Goal: Book appointment/travel/reservation

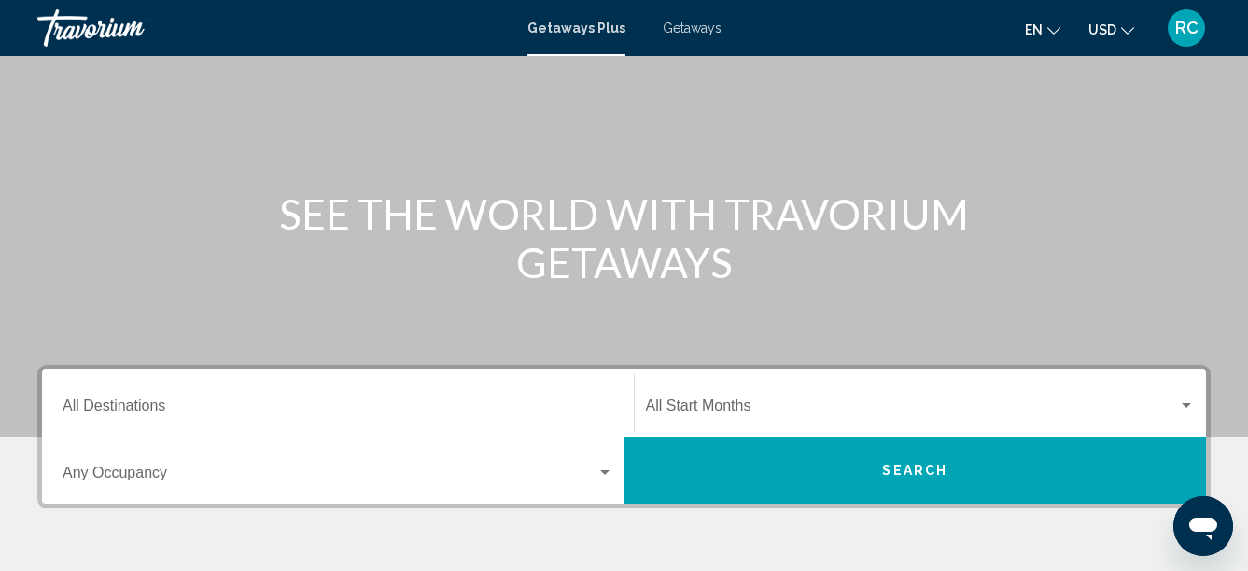
scroll to position [93, 0]
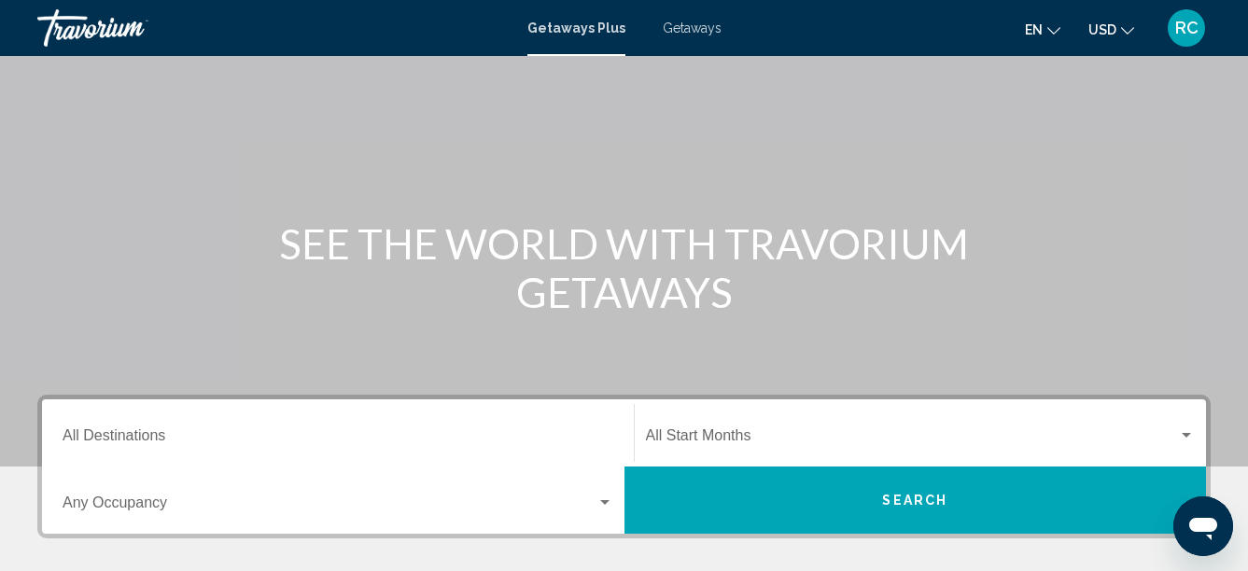
click at [703, 23] on span "Getaways" at bounding box center [692, 28] width 59 height 15
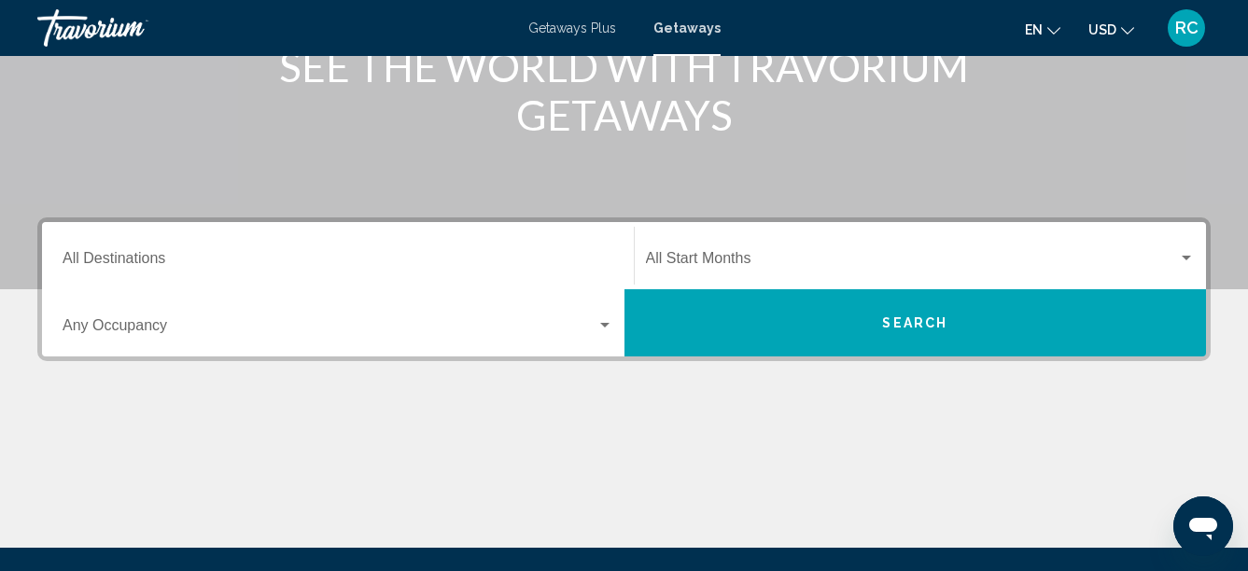
scroll to position [373, 0]
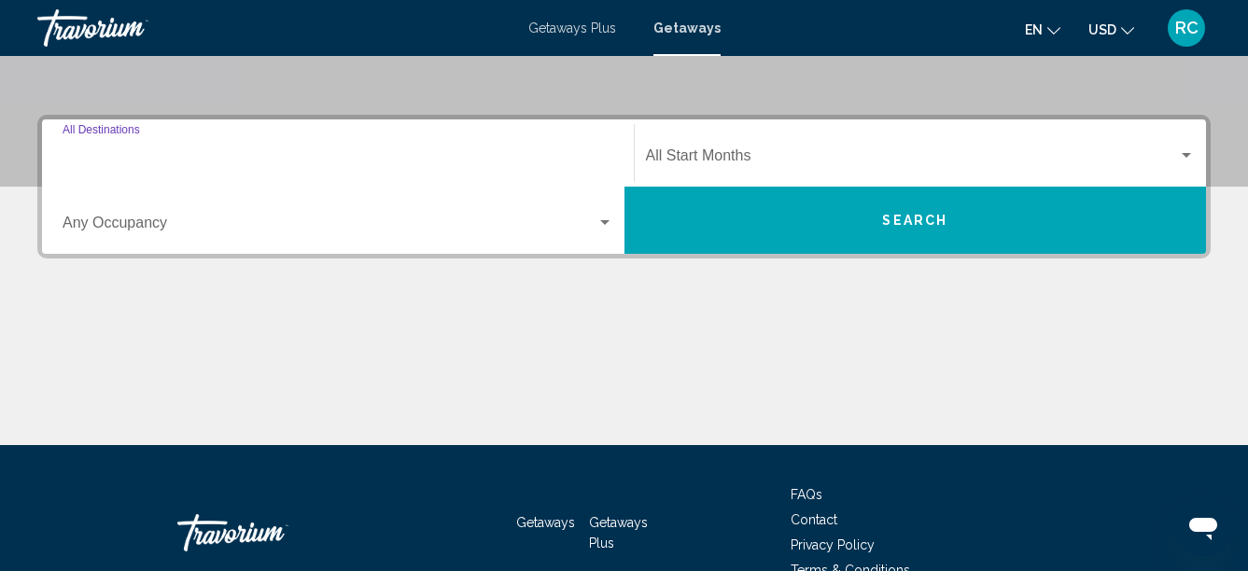
click at [165, 151] on input "Destination All Destinations" at bounding box center [338, 159] width 551 height 17
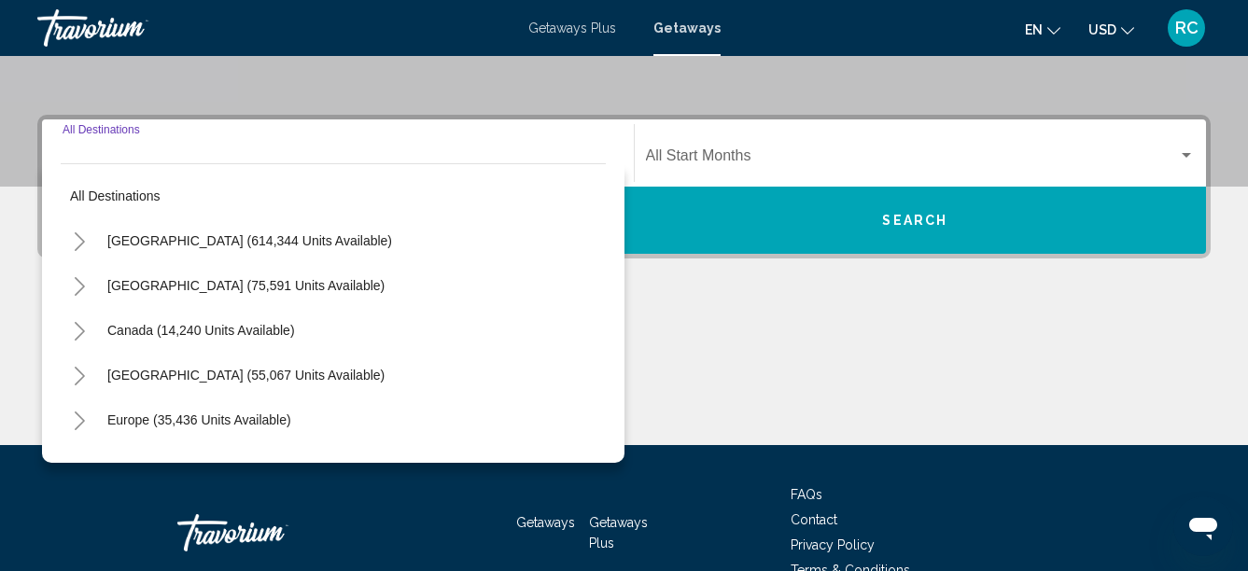
scroll to position [428, 0]
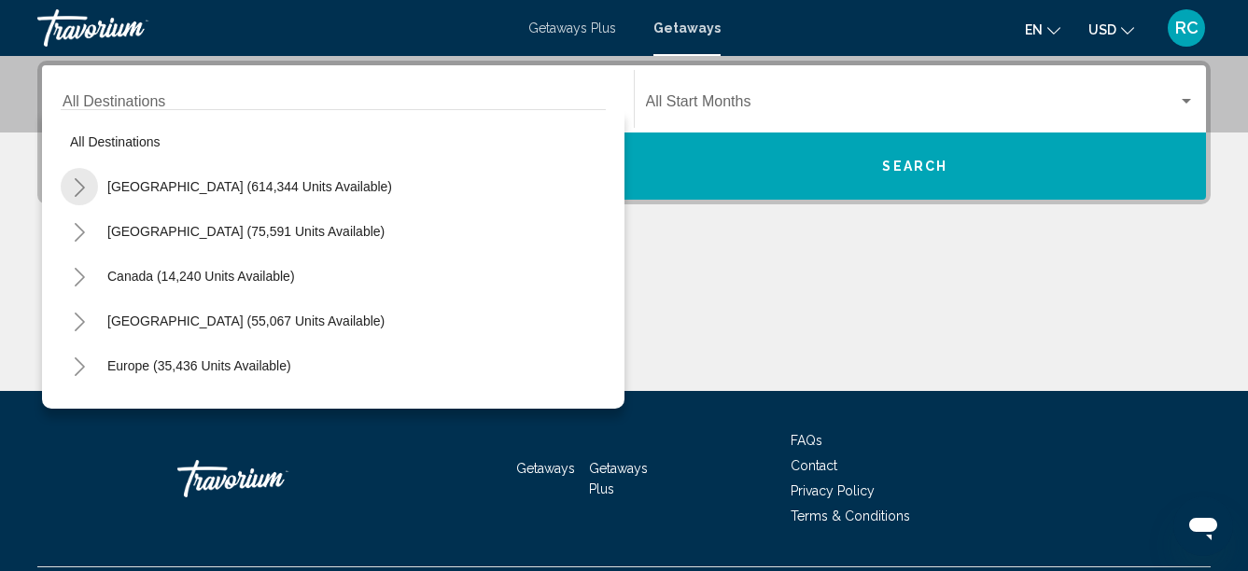
click at [77, 188] on icon "Toggle United States (614,344 units available)" at bounding box center [80, 187] width 14 height 19
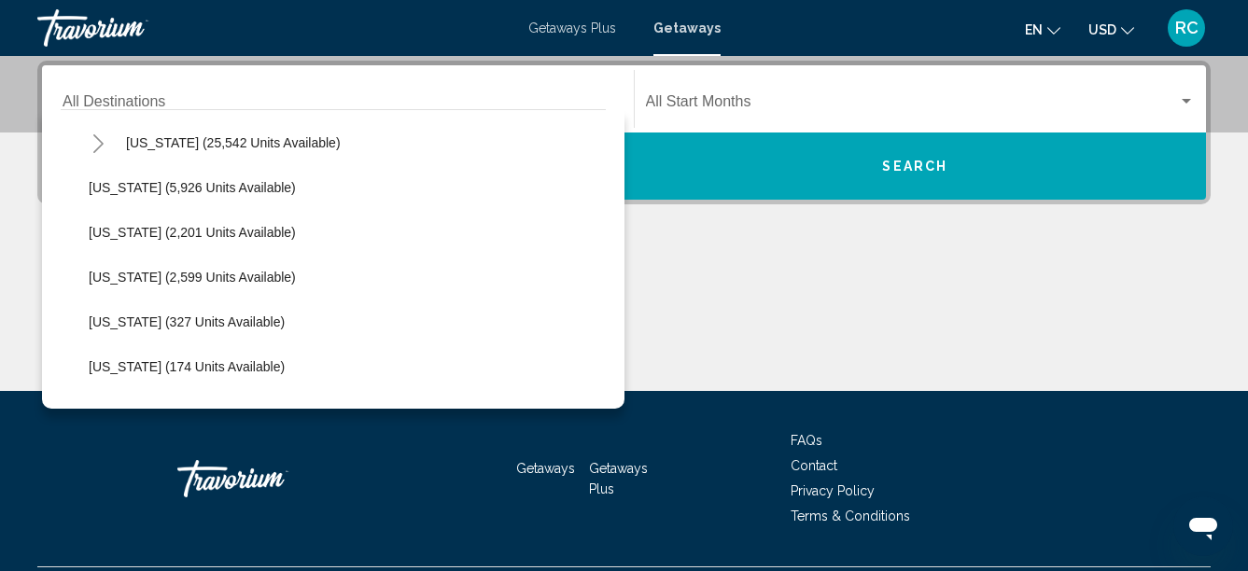
scroll to position [373, 0]
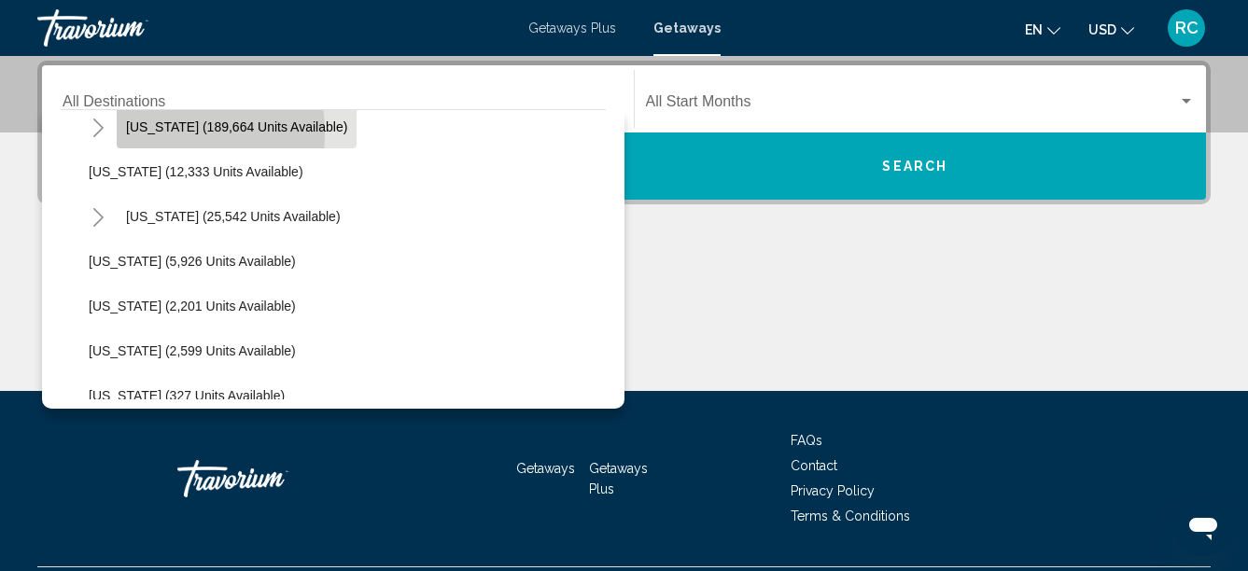
click at [126, 134] on span "[US_STATE] (189,664 units available)" at bounding box center [236, 127] width 221 height 15
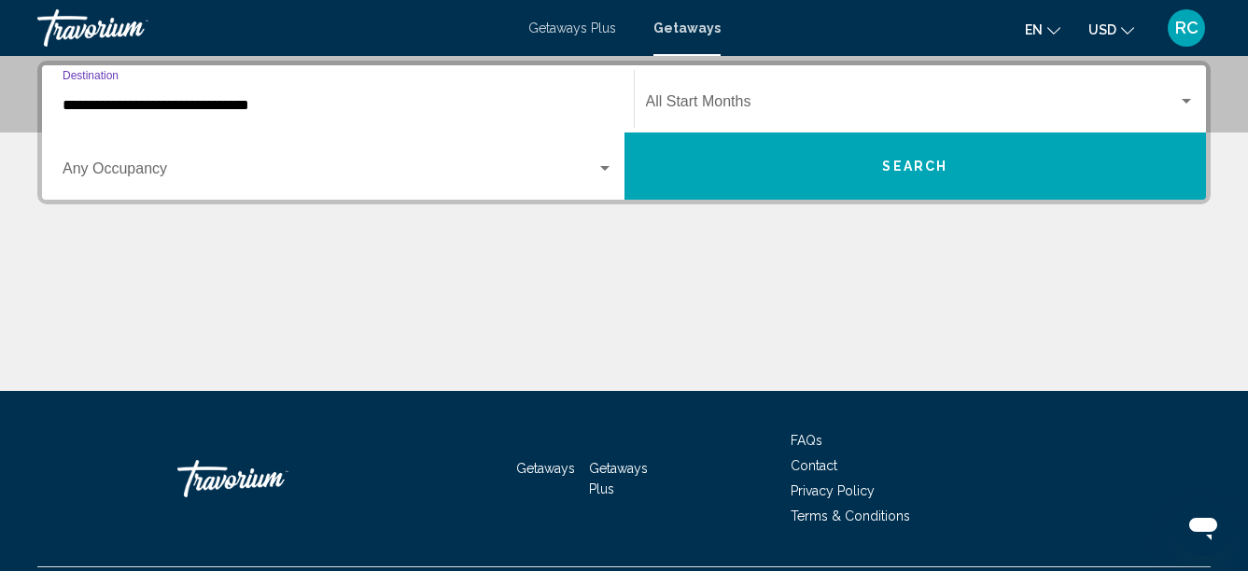
click at [93, 102] on input "**********" at bounding box center [338, 105] width 551 height 17
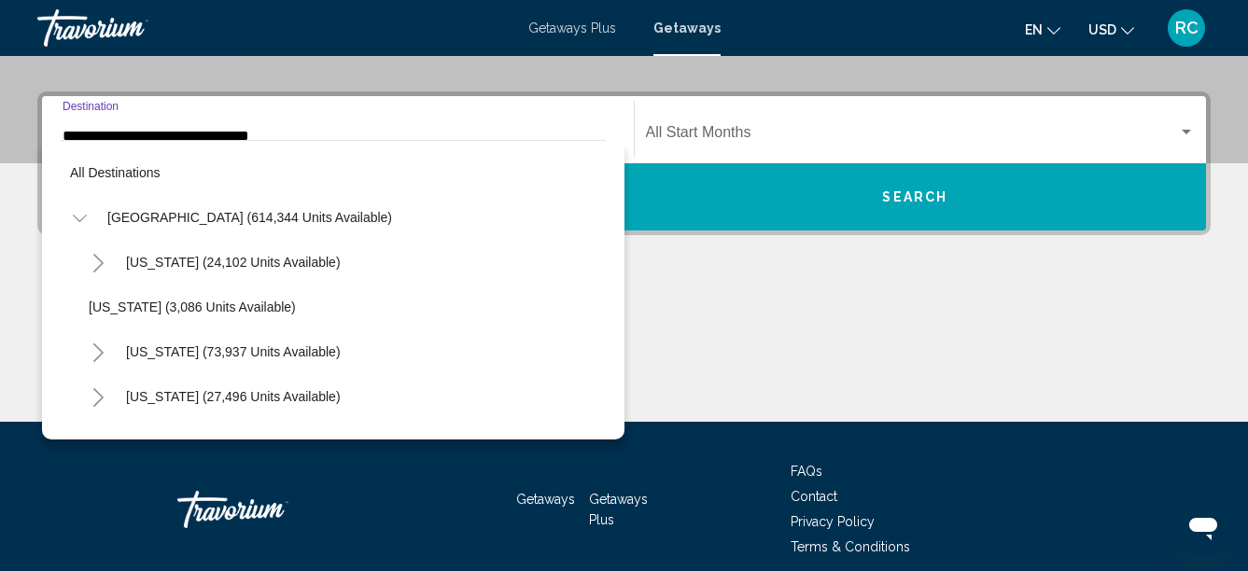
scroll to position [246, 0]
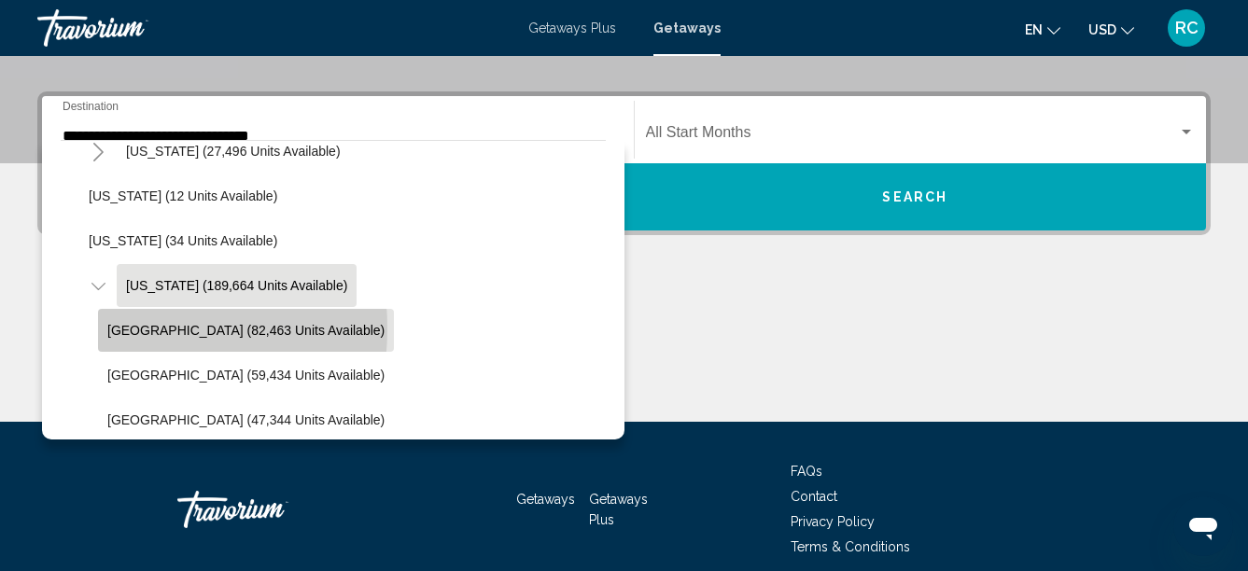
click at [108, 329] on span "[GEOGRAPHIC_DATA] (82,463 units available)" at bounding box center [245, 330] width 277 height 15
type input "**********"
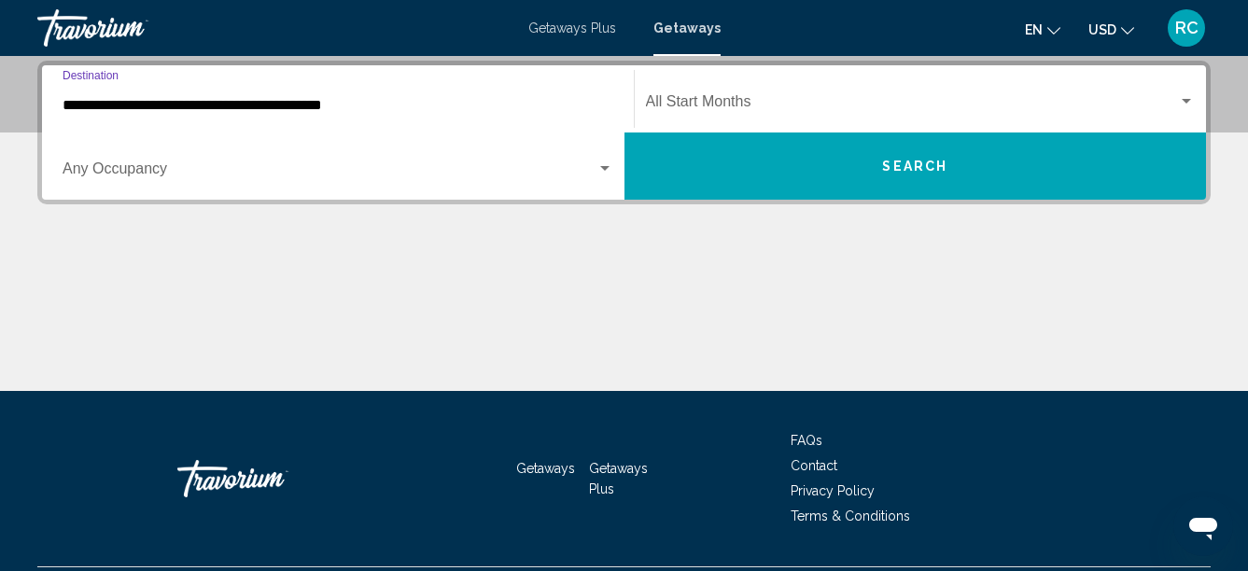
click at [863, 95] on div "Start Month All Start Months" at bounding box center [921, 99] width 550 height 59
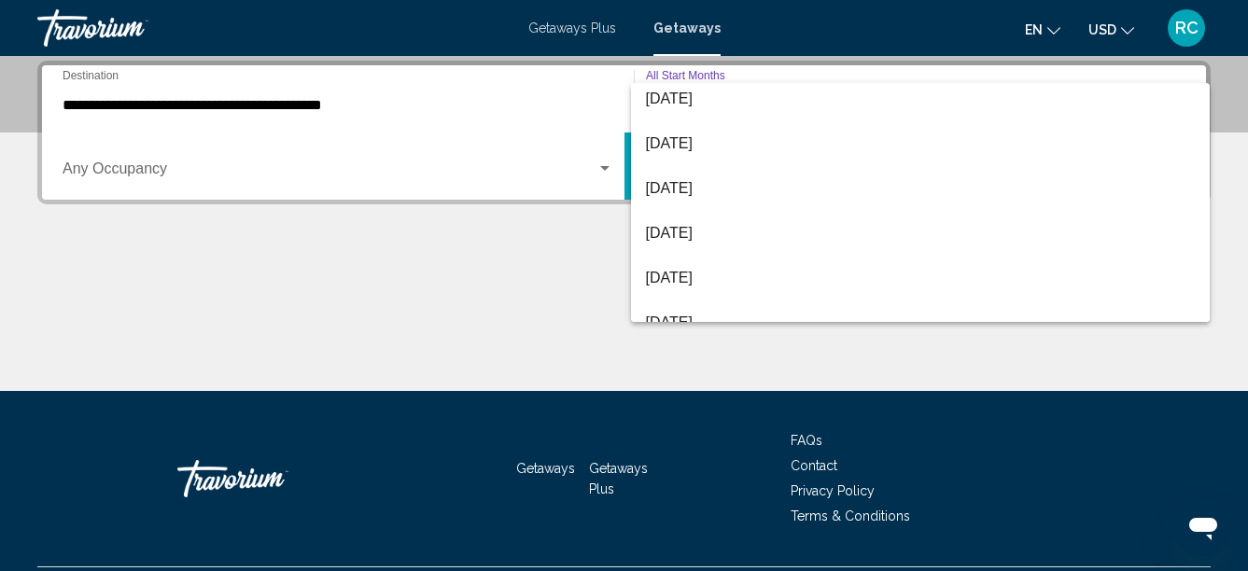
scroll to position [187, 0]
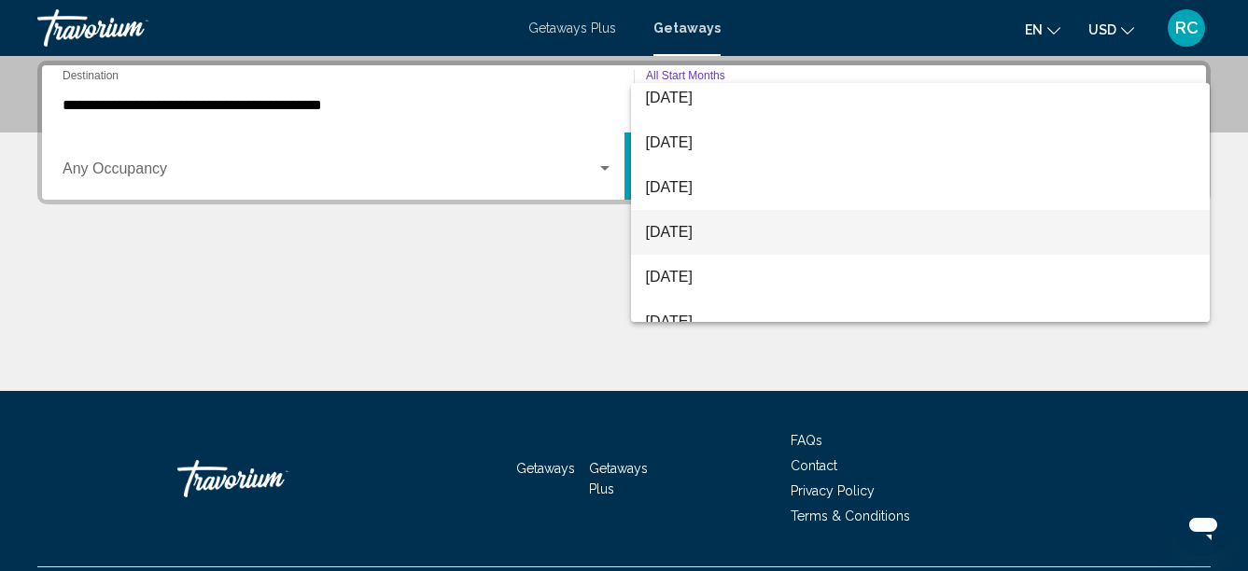
click at [732, 234] on span "[DATE]" at bounding box center [921, 232] width 550 height 45
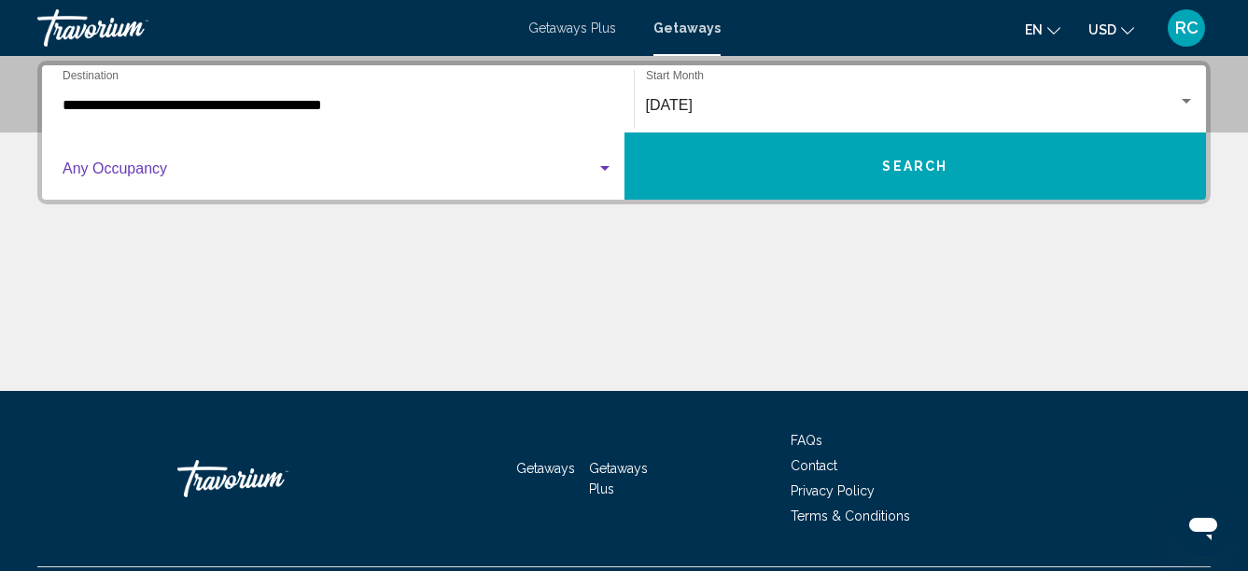
click at [124, 173] on span "Search widget" at bounding box center [330, 172] width 534 height 17
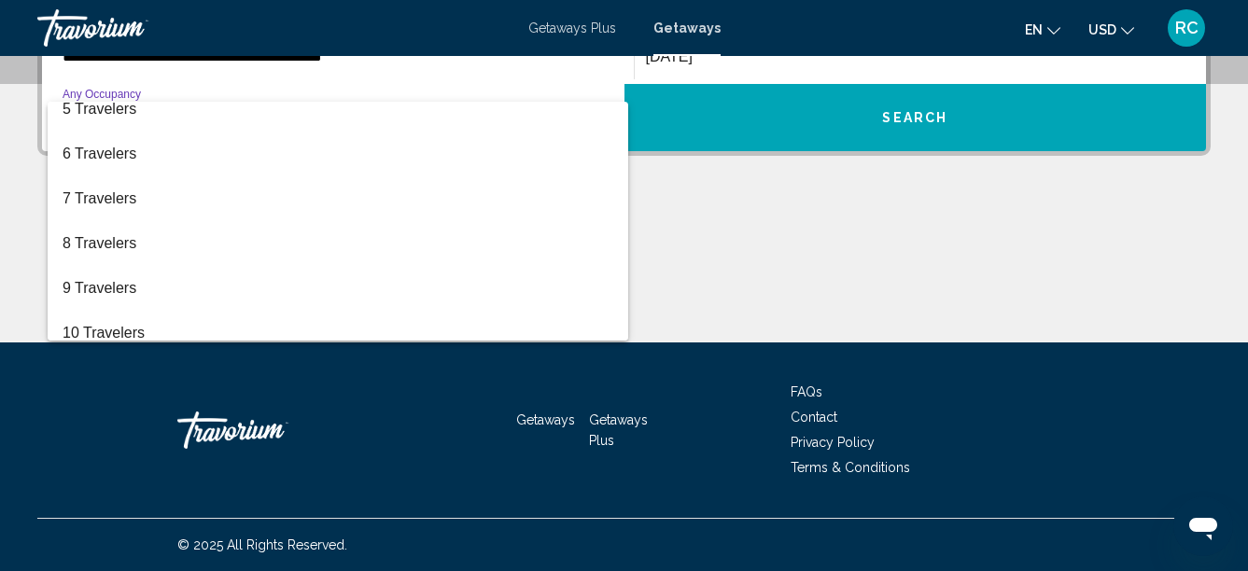
scroll to position [209, 0]
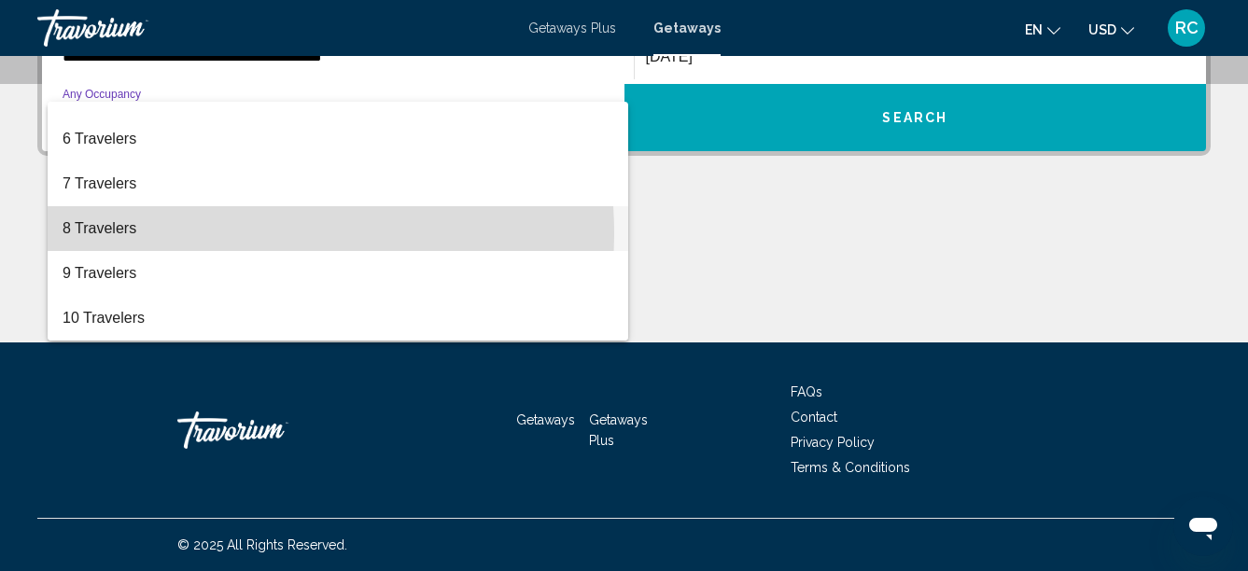
click at [124, 235] on span "8 Travelers" at bounding box center [338, 228] width 551 height 45
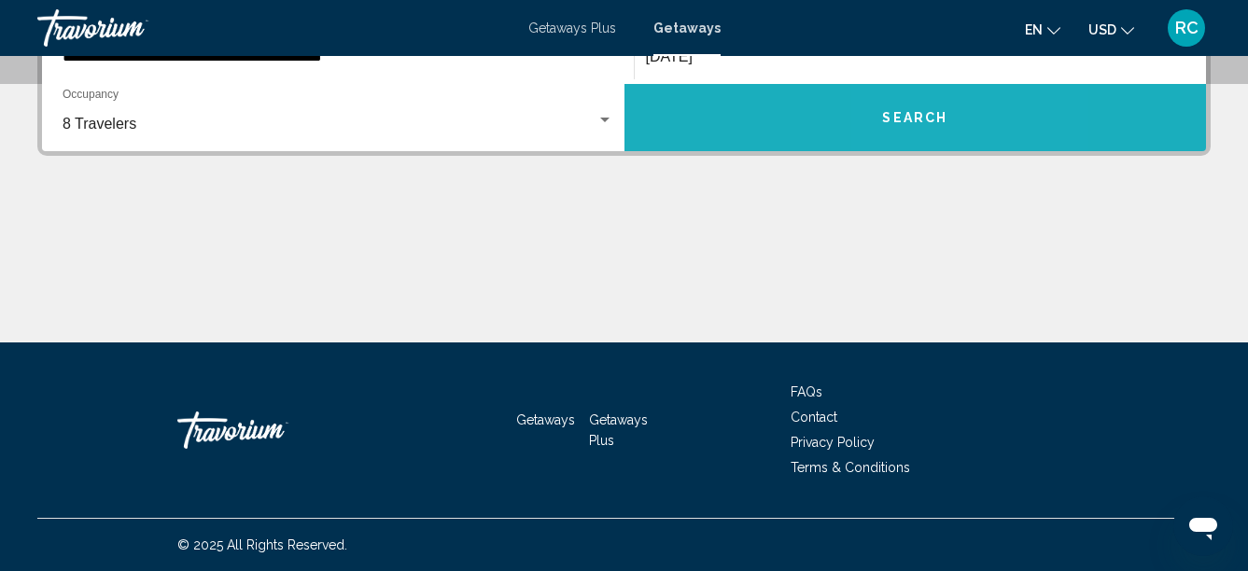
click at [911, 125] on span "Search" at bounding box center [914, 118] width 65 height 15
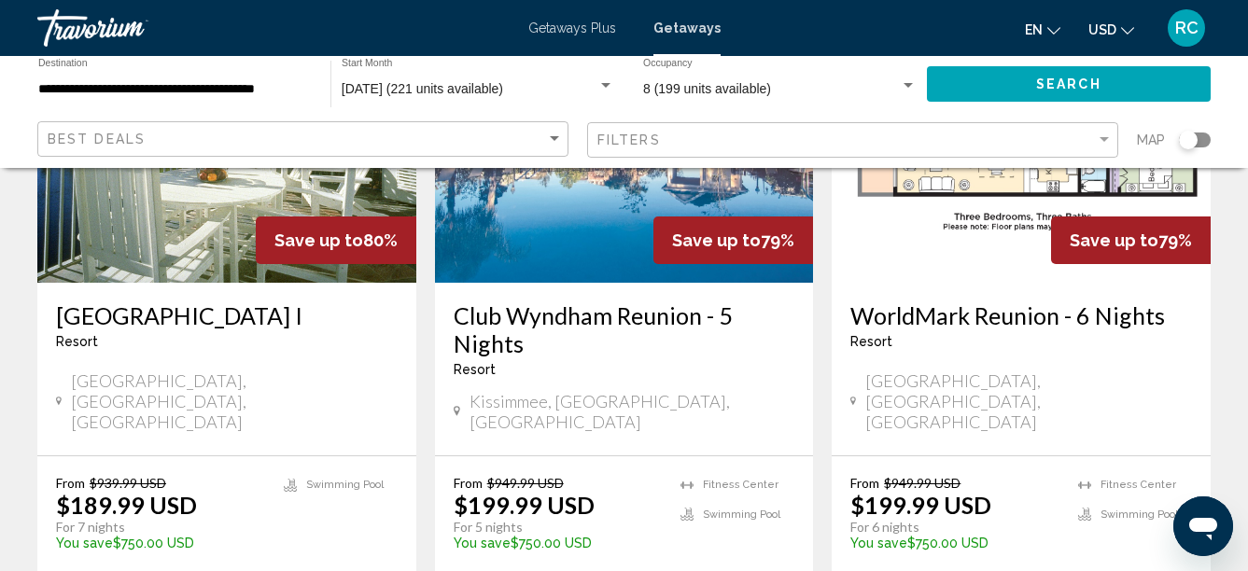
scroll to position [93, 0]
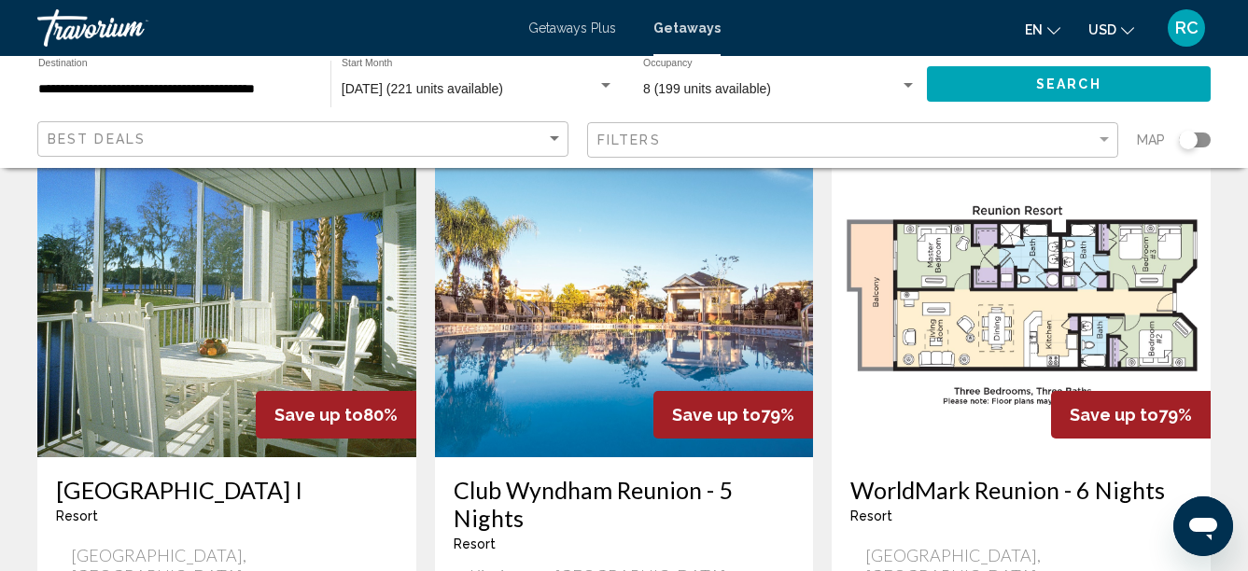
click at [620, 302] on img "Main content" at bounding box center [624, 308] width 379 height 299
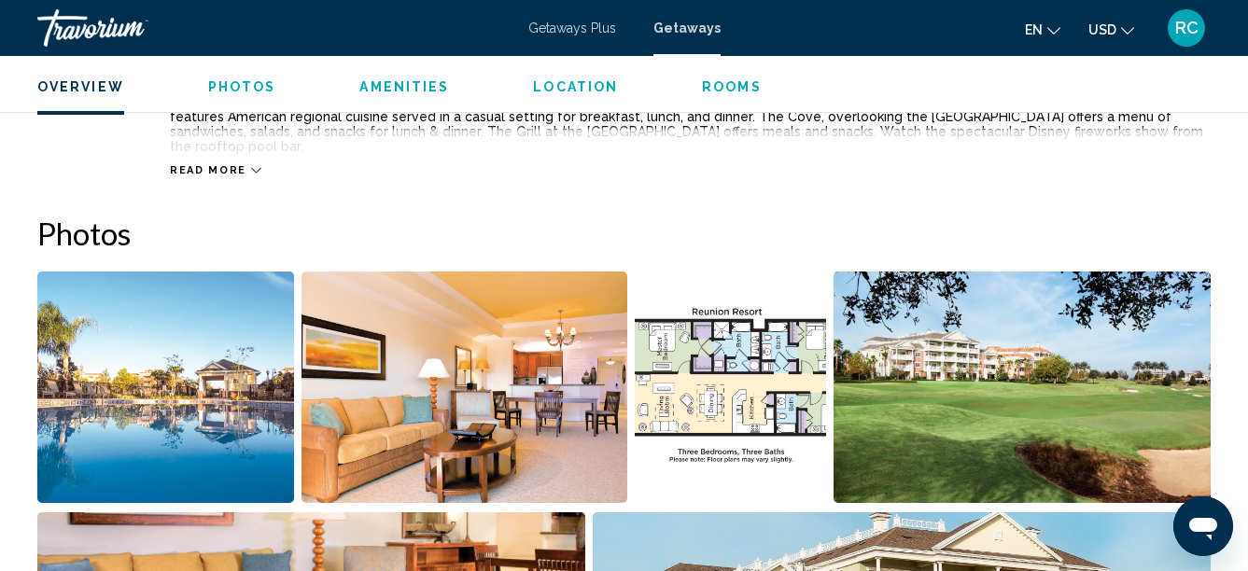
scroll to position [1141, 0]
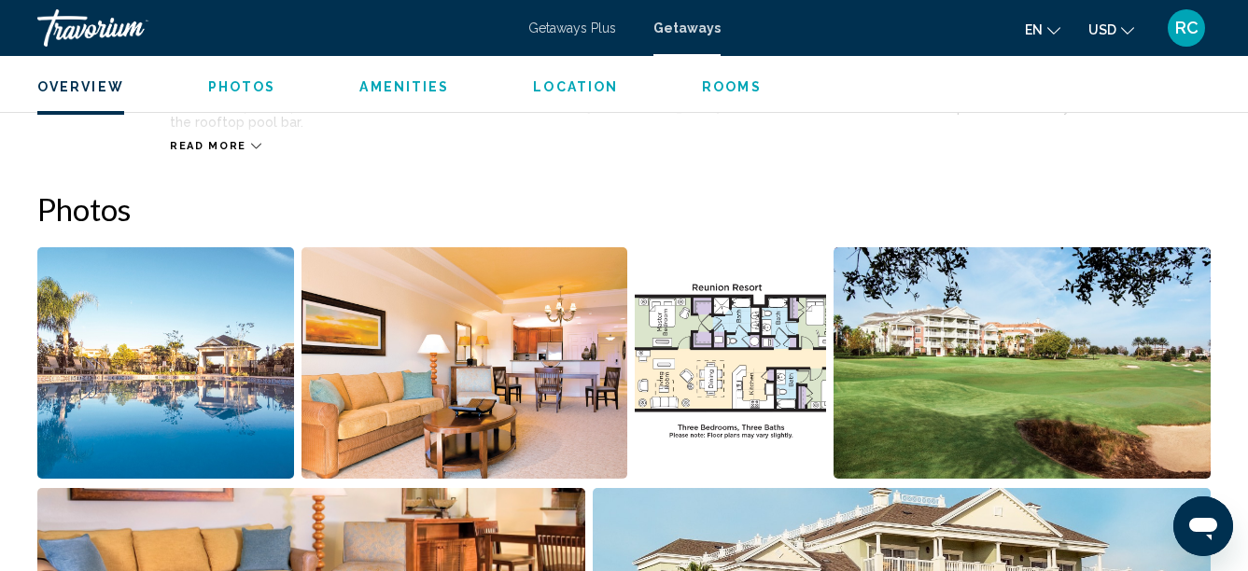
click at [164, 303] on img "Open full-screen image slider" at bounding box center [165, 363] width 257 height 232
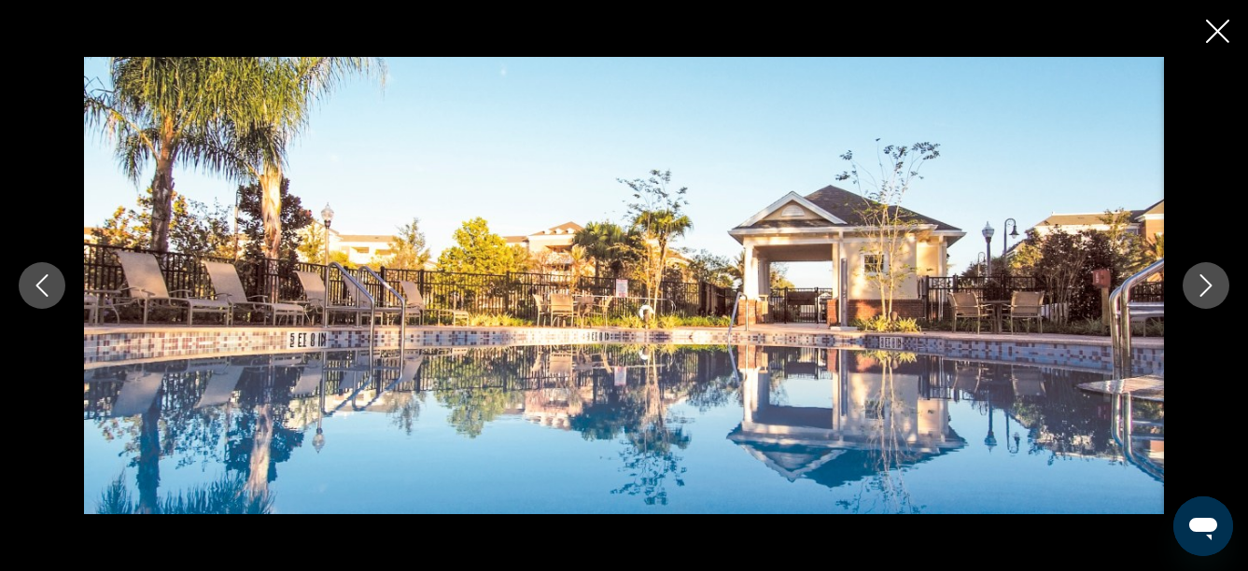
click at [1219, 285] on button "Next image" at bounding box center [1206, 285] width 47 height 47
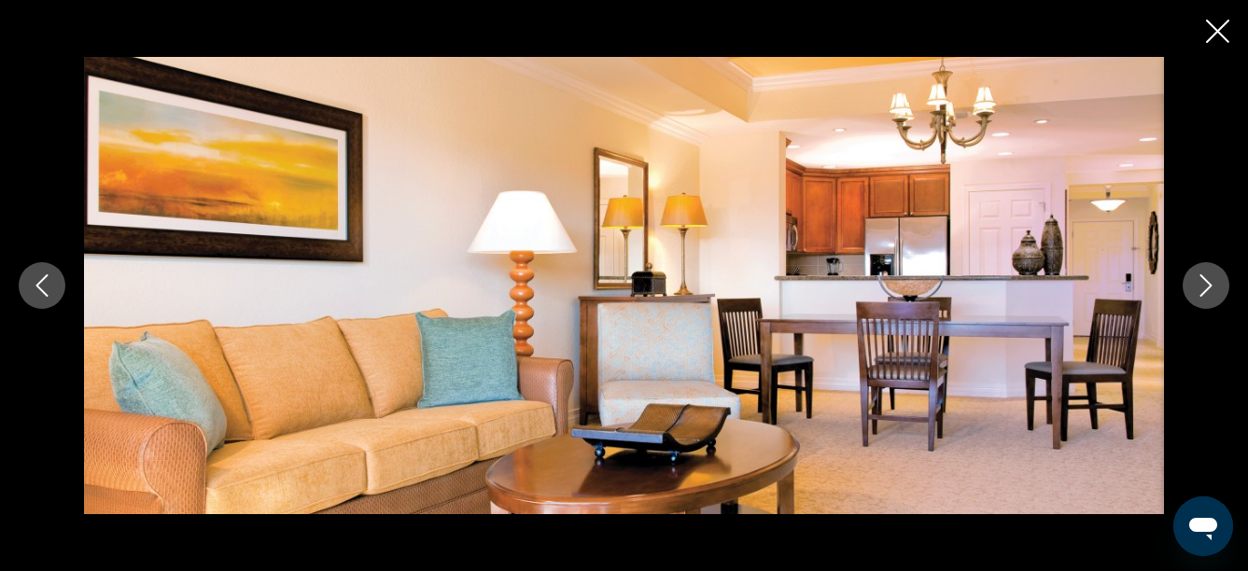
click at [1209, 285] on icon "Next image" at bounding box center [1206, 286] width 22 height 22
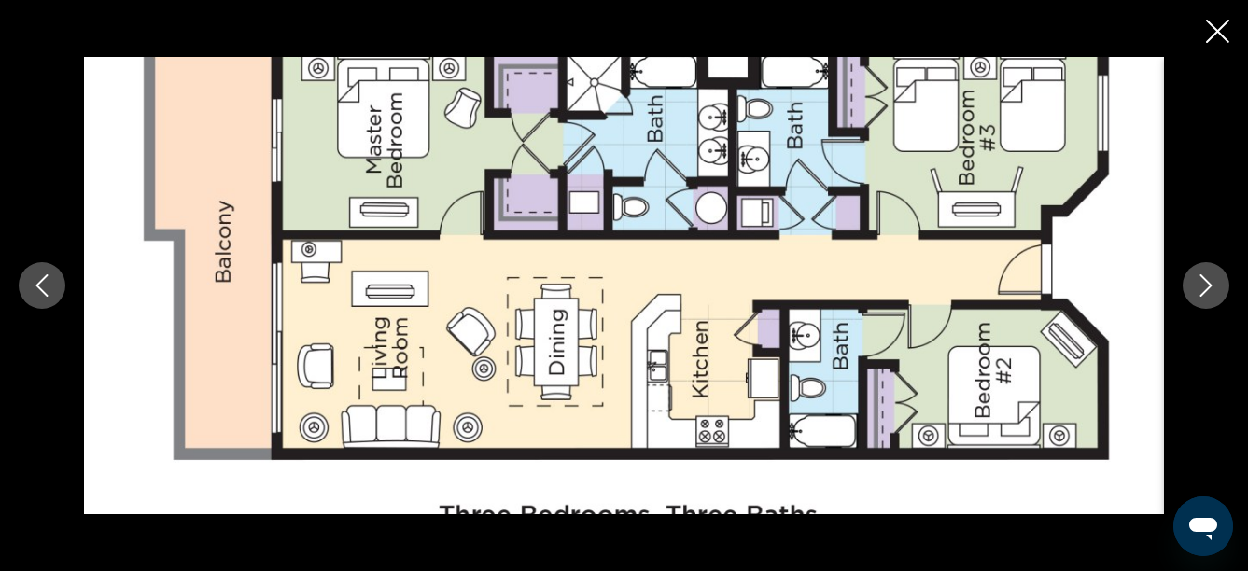
click at [1209, 285] on icon "Next image" at bounding box center [1206, 286] width 22 height 22
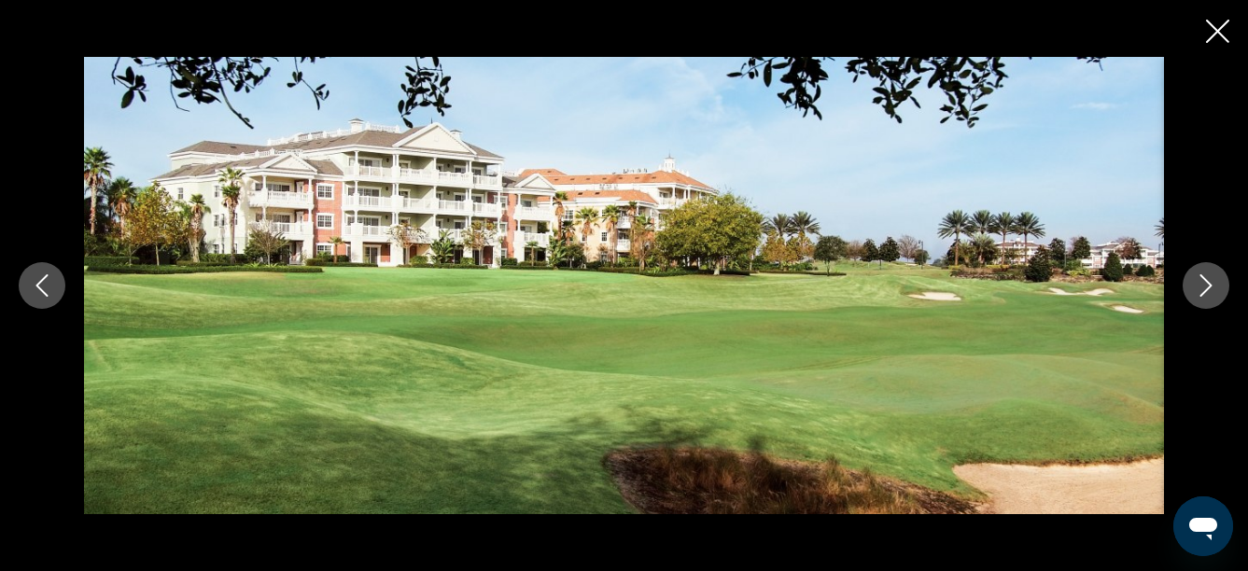
click at [60, 286] on button "Previous image" at bounding box center [42, 285] width 47 height 47
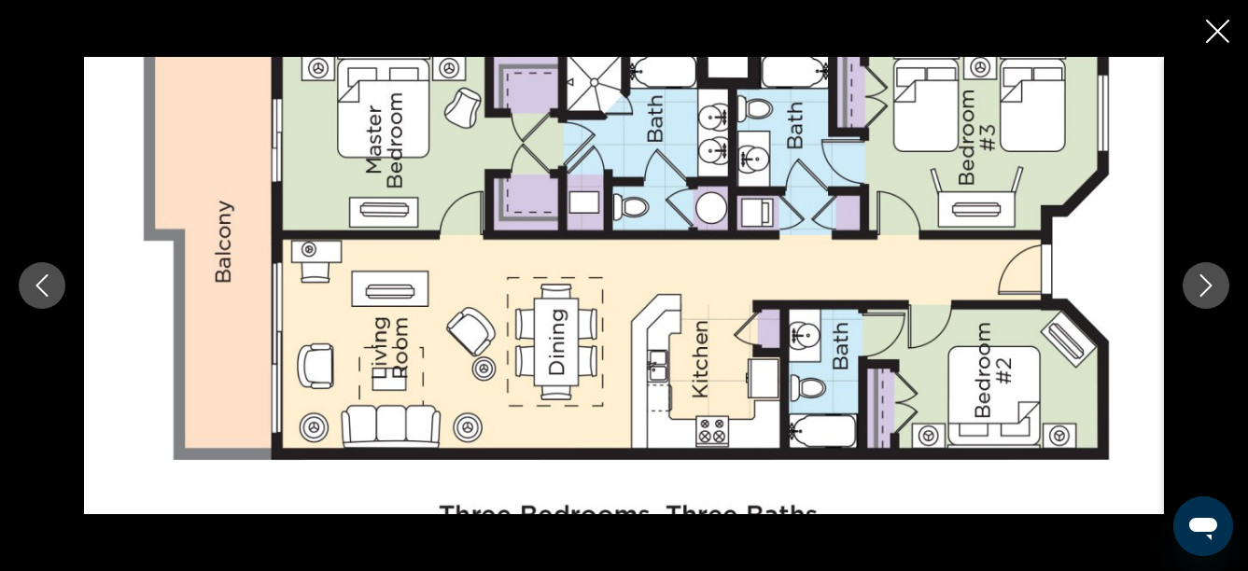
scroll to position [525, 0]
click at [1205, 275] on icon "Next image" at bounding box center [1206, 286] width 22 height 22
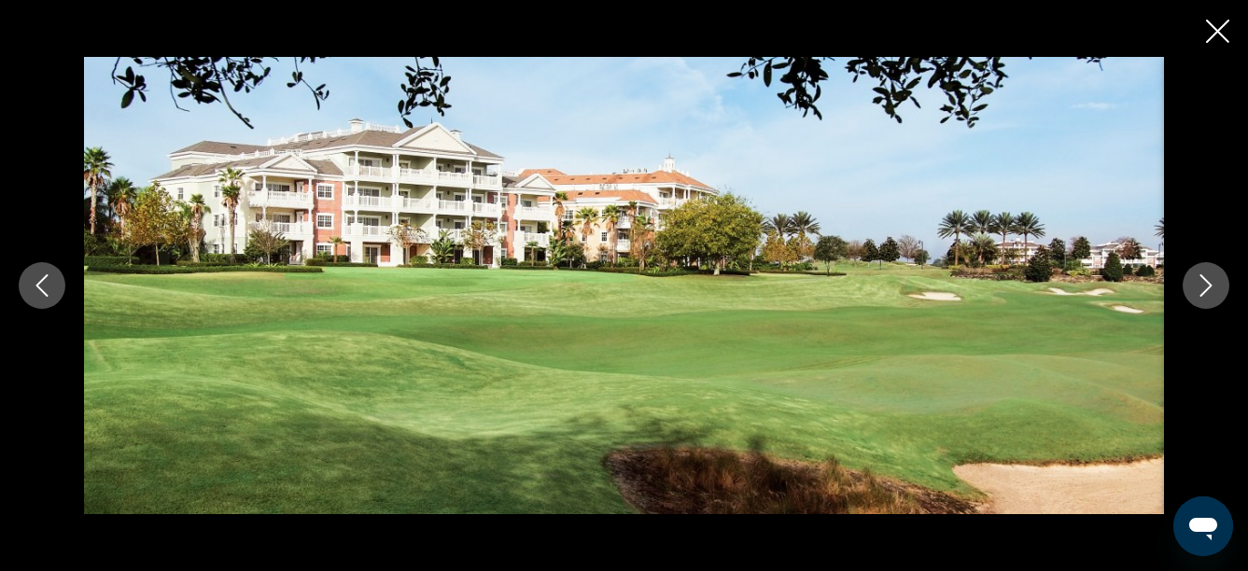
click at [1205, 275] on icon "Next image" at bounding box center [1206, 286] width 22 height 22
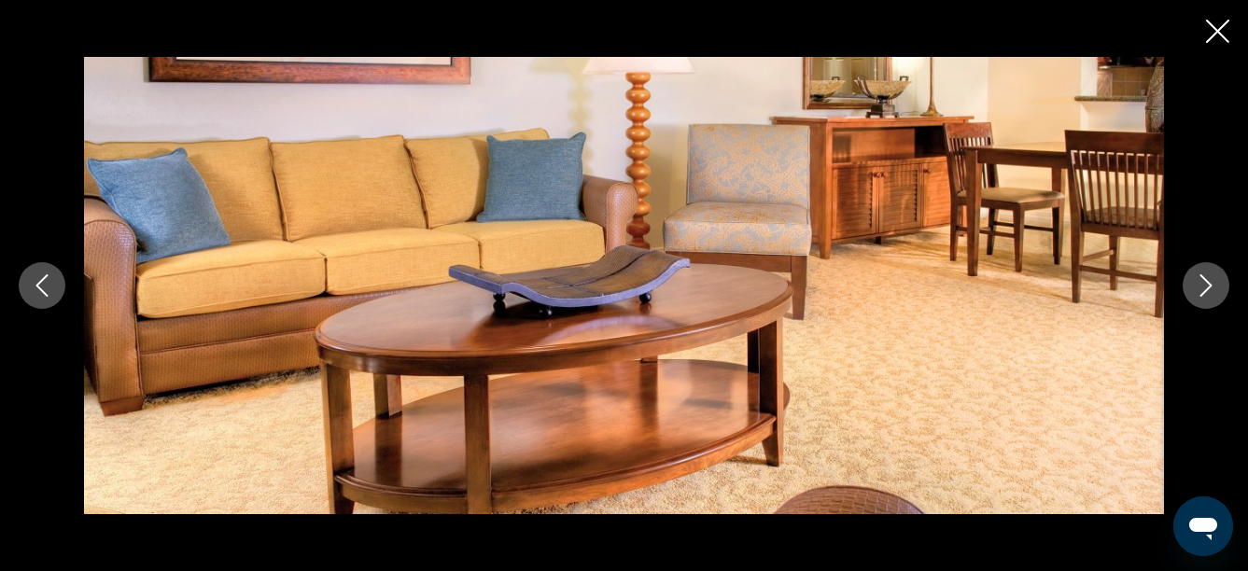
click at [1205, 275] on icon "Next image" at bounding box center [1206, 286] width 22 height 22
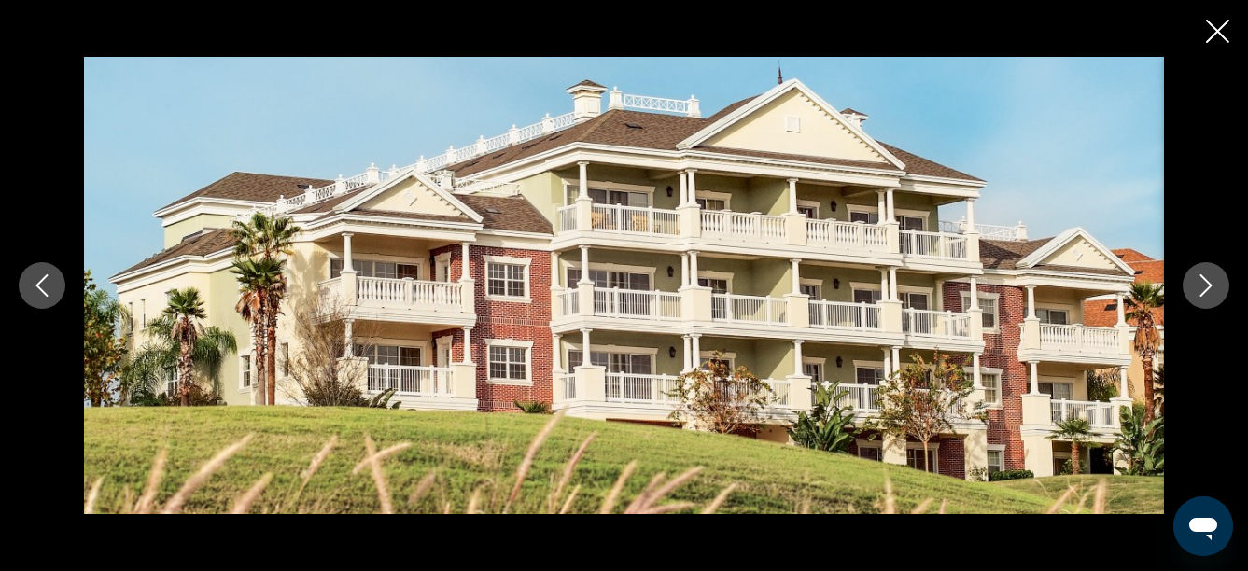
click at [1205, 275] on icon "Next image" at bounding box center [1206, 286] width 22 height 22
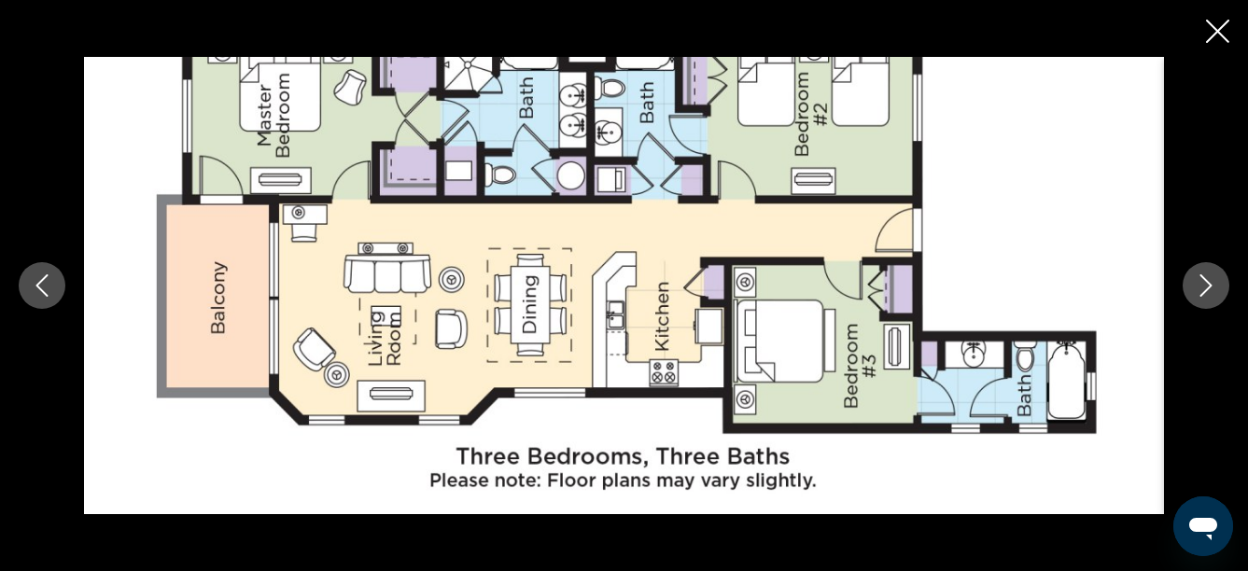
click at [1205, 275] on icon "Next image" at bounding box center [1206, 286] width 22 height 22
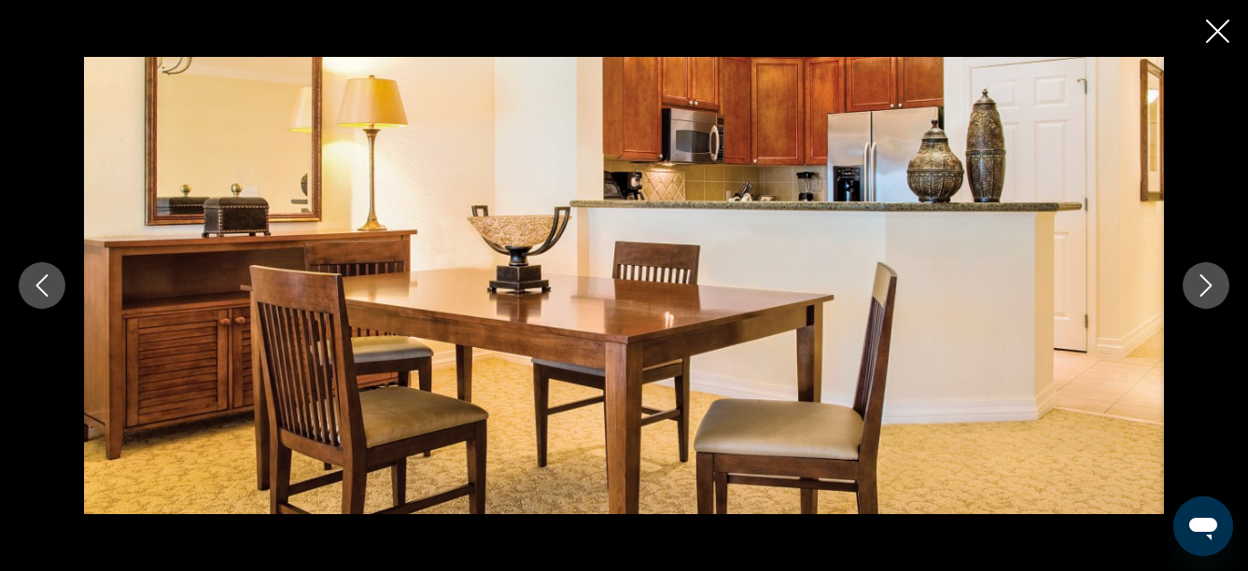
click at [1205, 275] on icon "Next image" at bounding box center [1206, 286] width 22 height 22
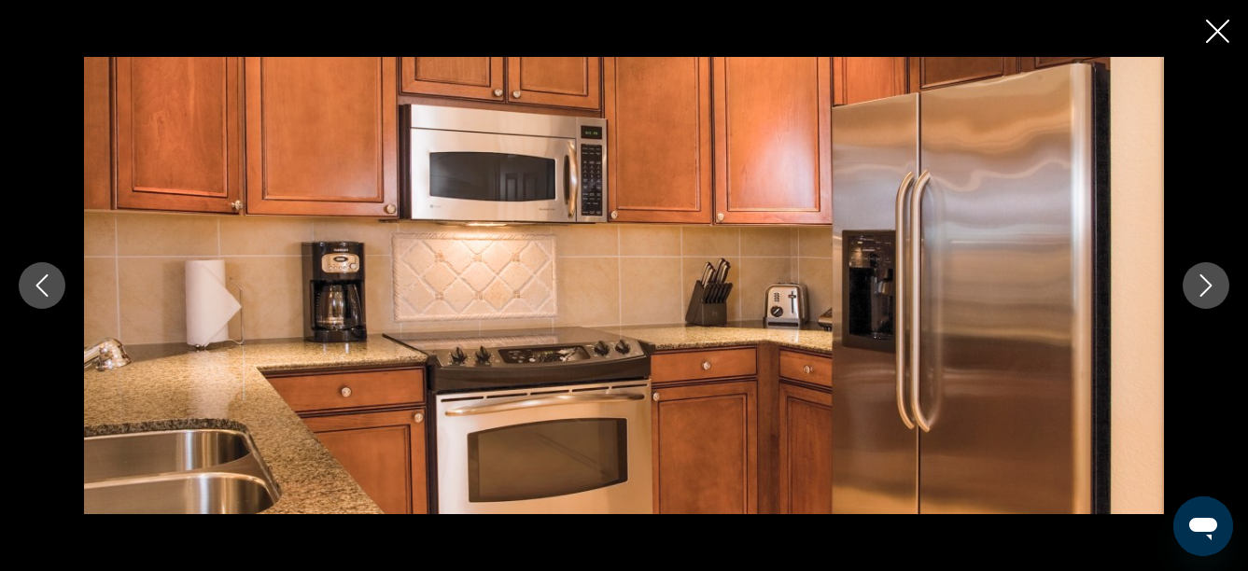
click at [1205, 275] on icon "Next image" at bounding box center [1206, 286] width 22 height 22
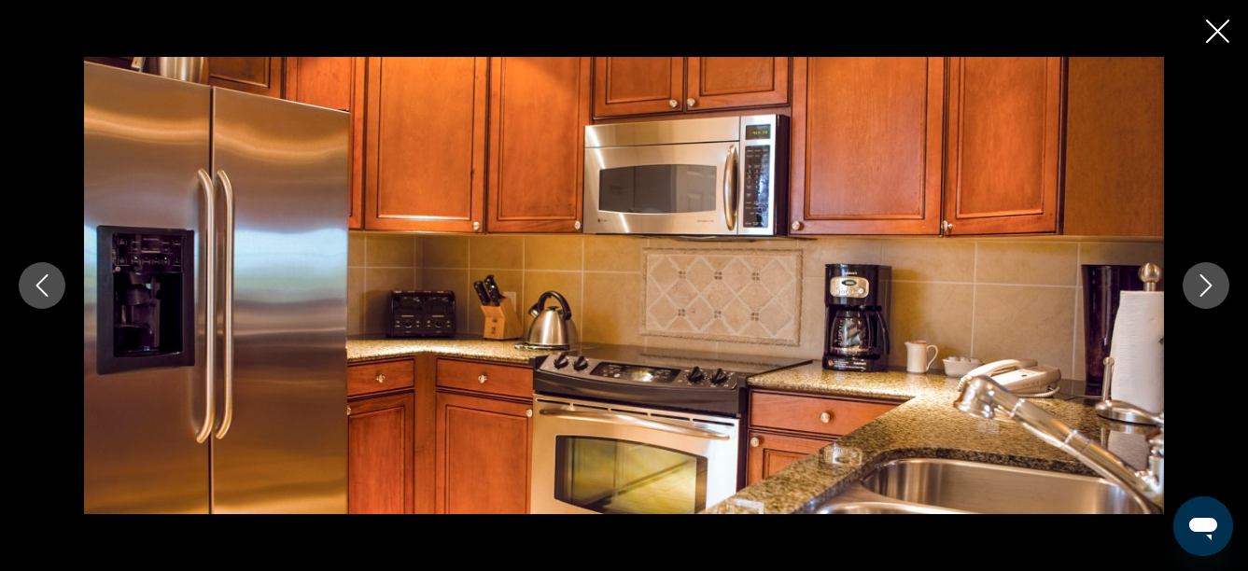
click at [1205, 275] on icon "Next image" at bounding box center [1206, 286] width 22 height 22
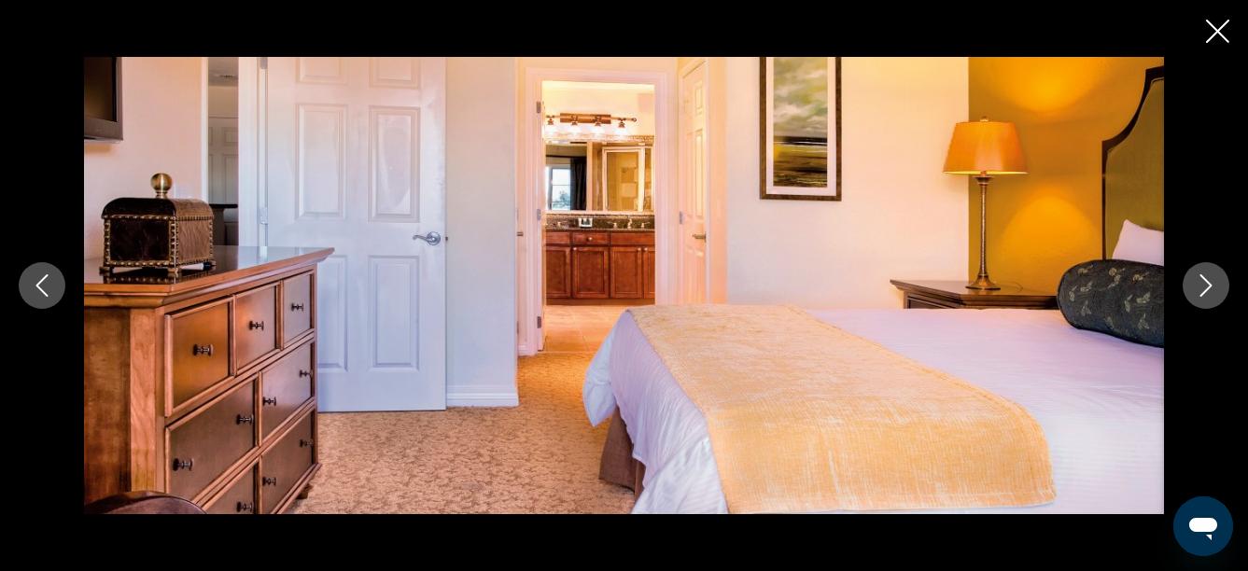
click at [1205, 275] on icon "Next image" at bounding box center [1206, 286] width 22 height 22
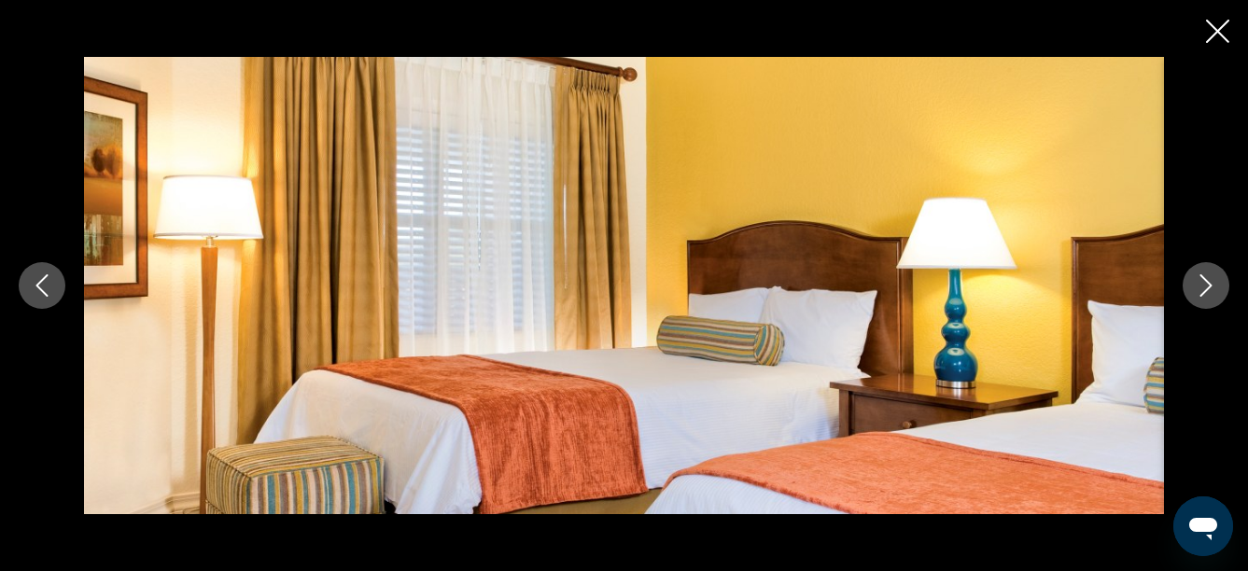
click at [1205, 275] on icon "Next image" at bounding box center [1206, 286] width 22 height 22
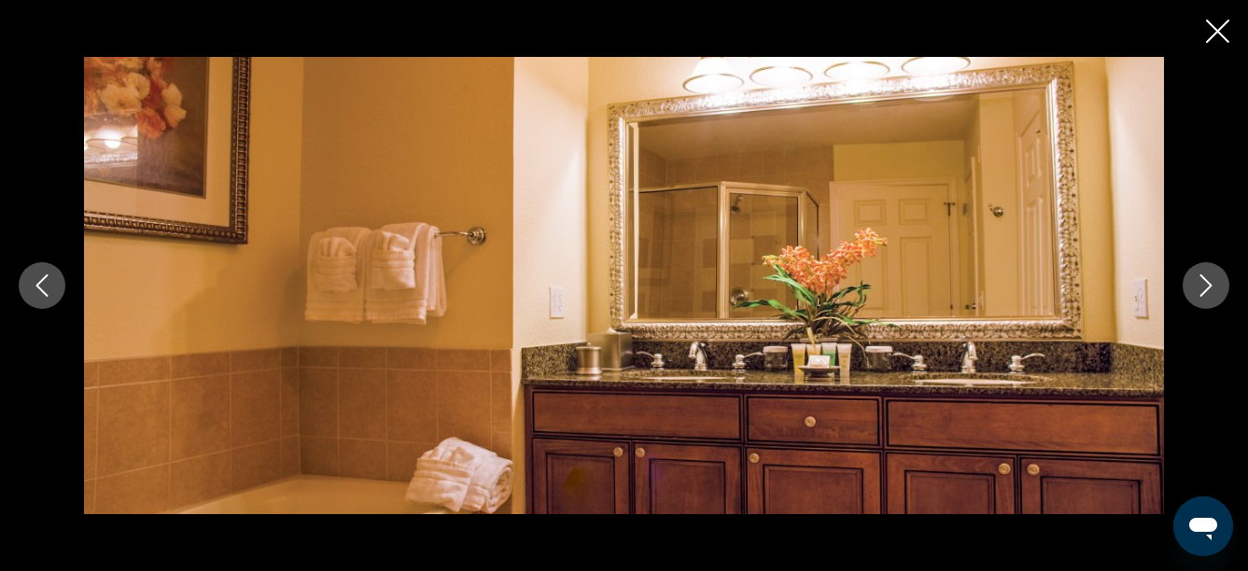
click at [1205, 275] on icon "Next image" at bounding box center [1206, 286] width 22 height 22
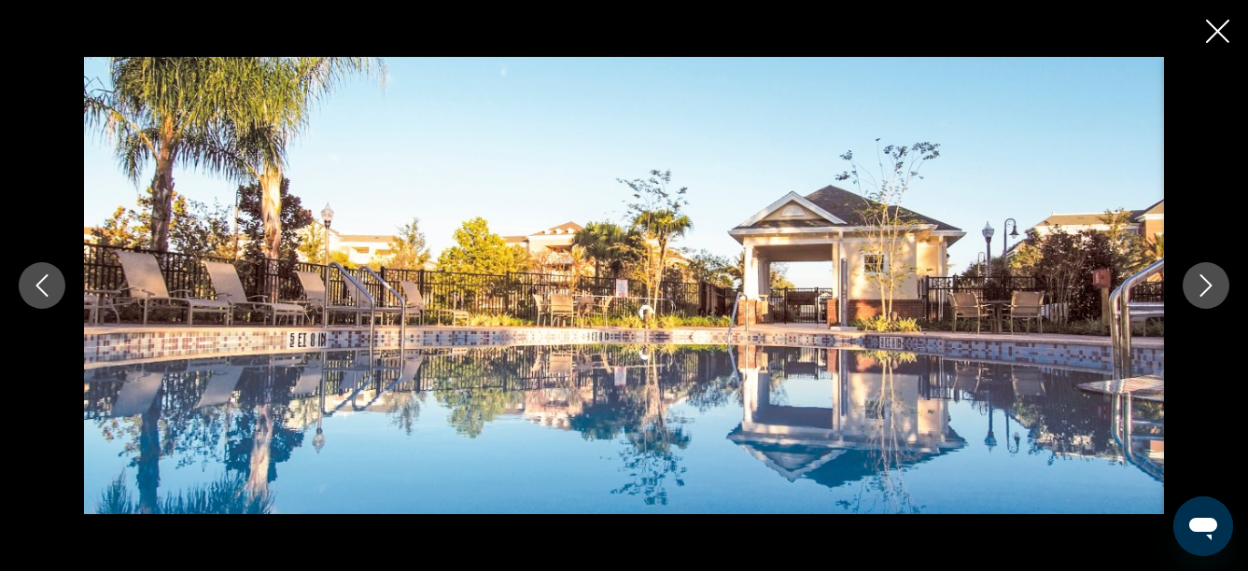
click at [1205, 30] on div "Main content" at bounding box center [624, 285] width 1248 height 571
click at [1219, 33] on icon "Close slideshow" at bounding box center [1217, 31] width 23 height 23
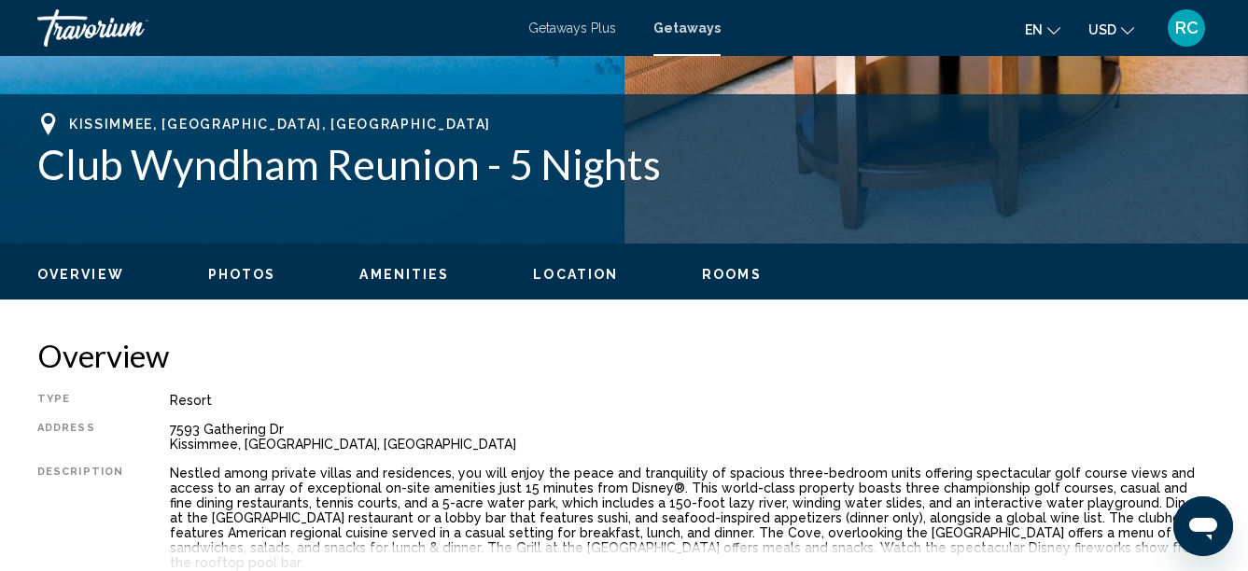
scroll to position [675, 0]
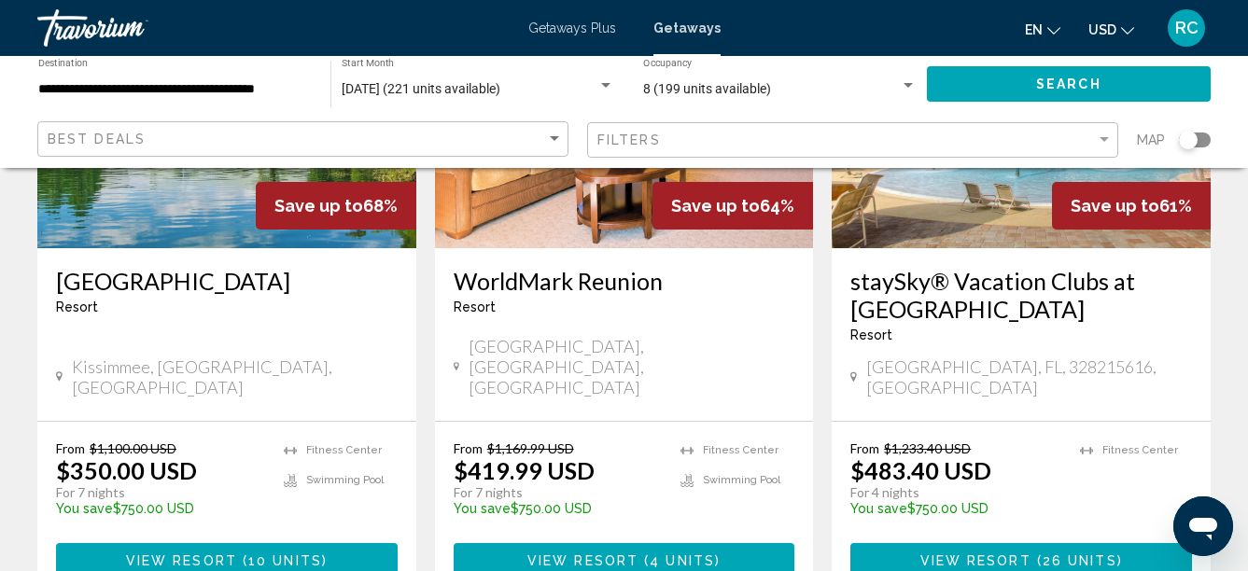
scroll to position [2334, 0]
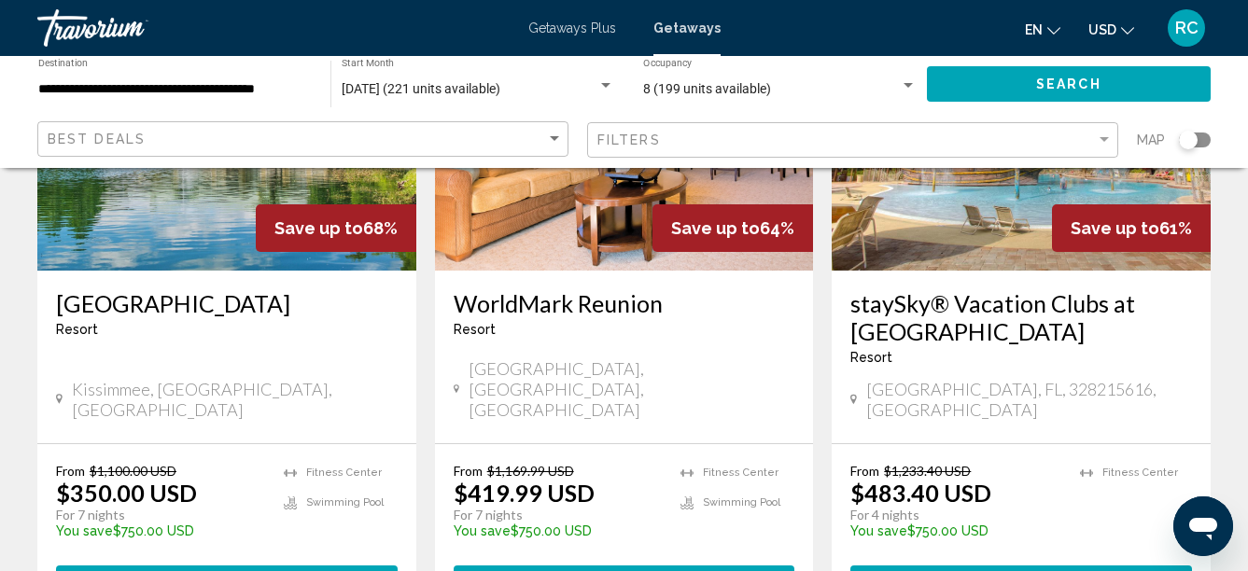
click at [995, 289] on h3 "staySky® Vacation Clubs at [GEOGRAPHIC_DATA]" at bounding box center [1022, 317] width 342 height 56
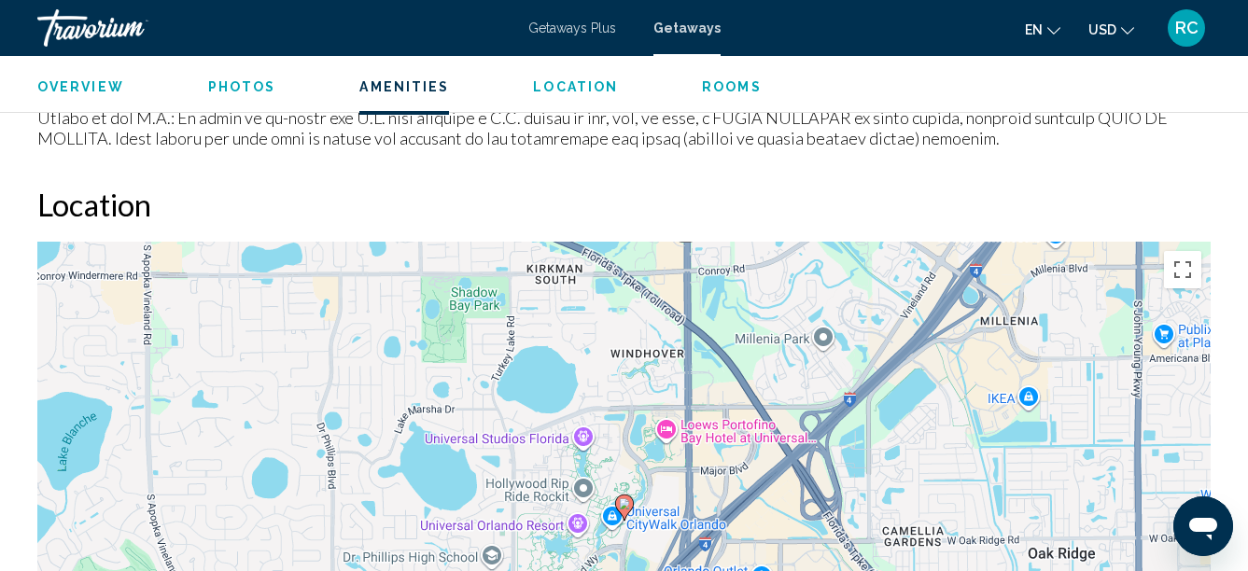
scroll to position [2143, 0]
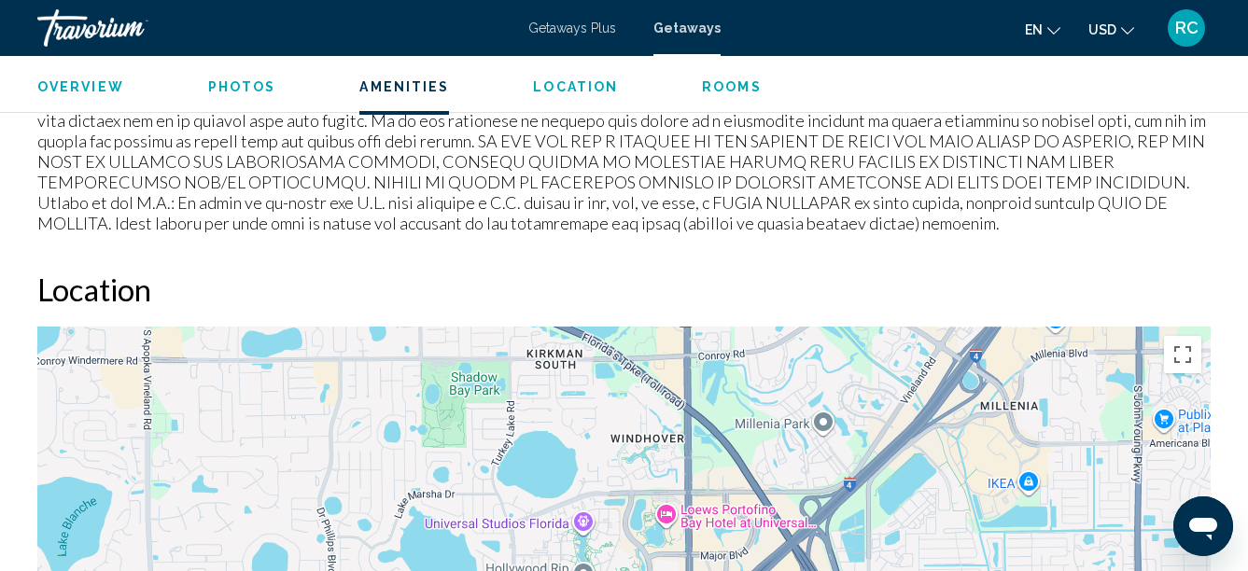
click at [229, 73] on div "Overview Photos Amenities Location Rooms Search" at bounding box center [624, 85] width 1248 height 58
click at [229, 85] on span "Photos" at bounding box center [242, 86] width 68 height 15
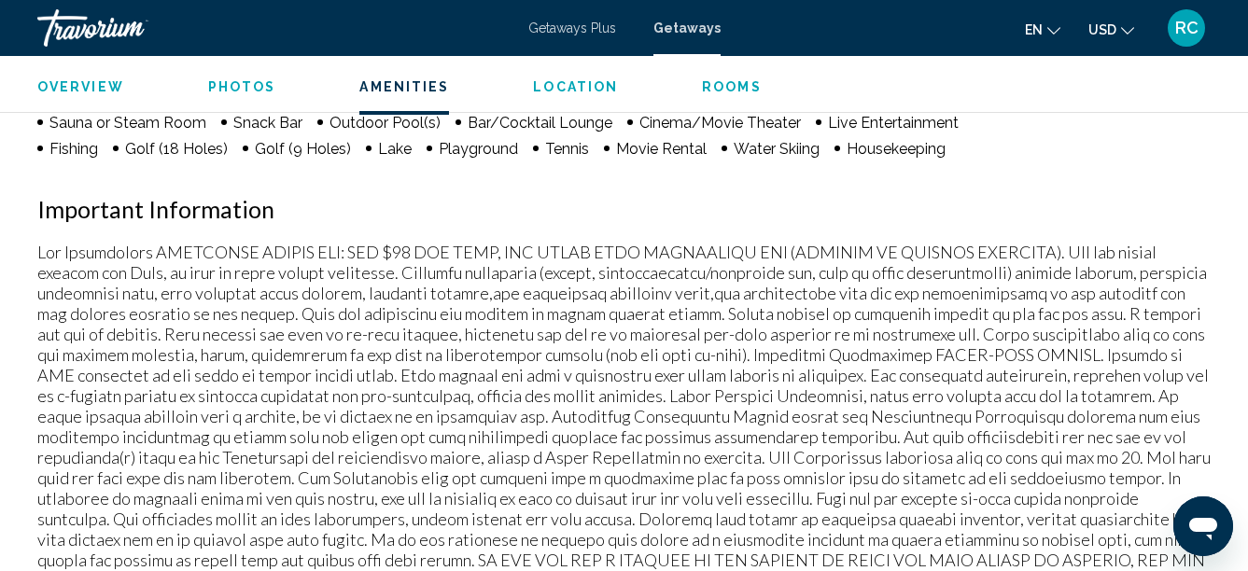
scroll to position [1710, 0]
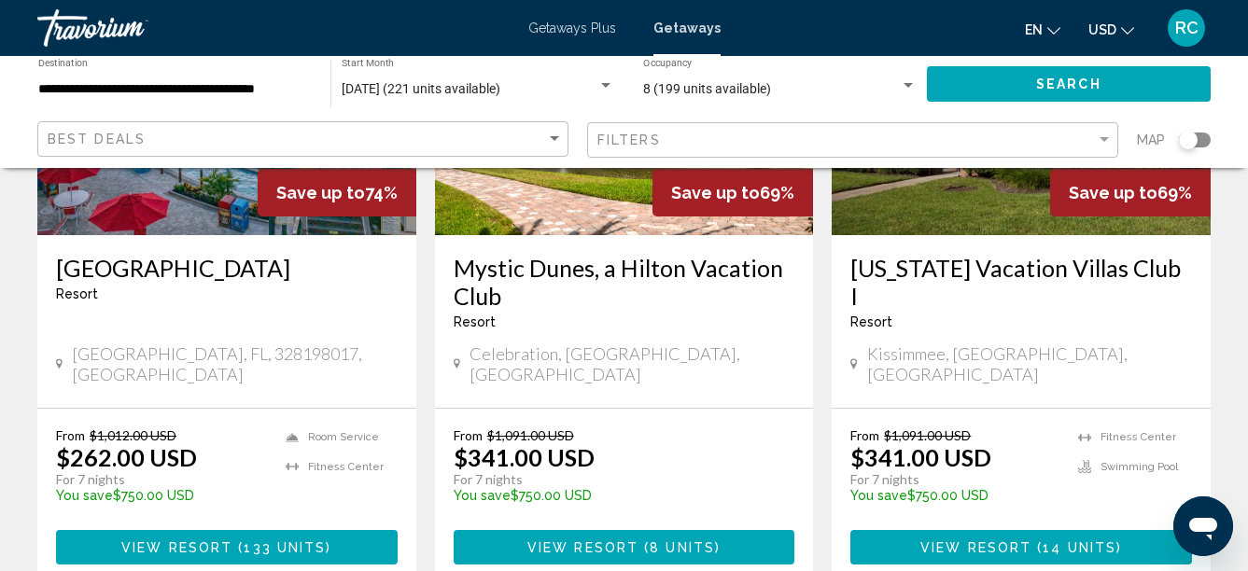
scroll to position [1688, 0]
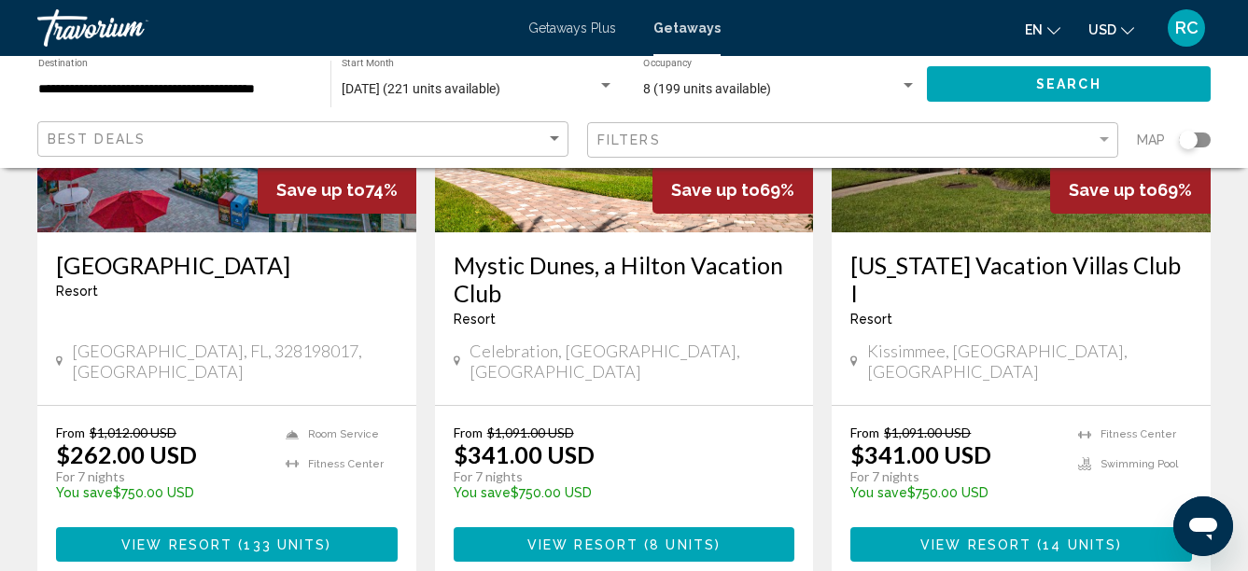
click at [228, 251] on h3 "[GEOGRAPHIC_DATA]" at bounding box center [227, 265] width 342 height 28
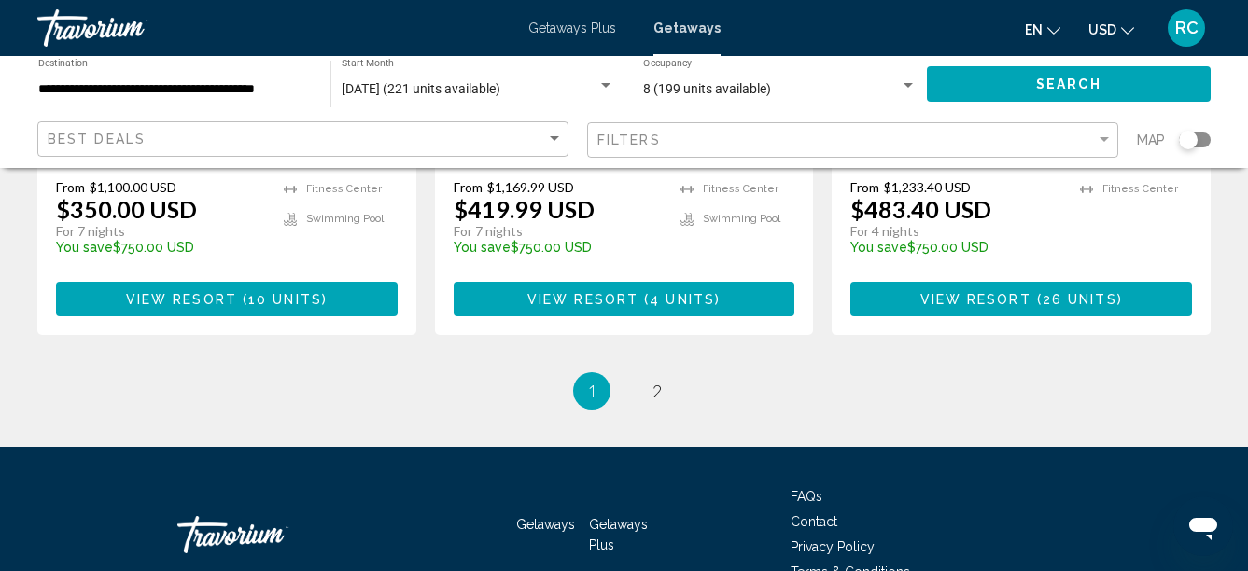
scroll to position [2589, 0]
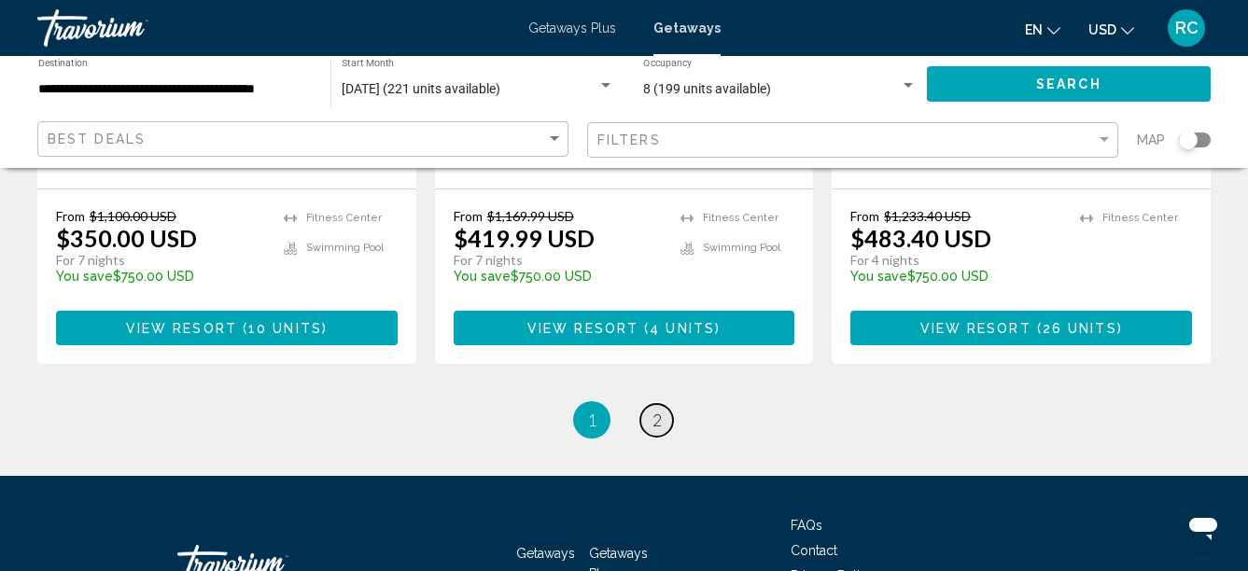
click at [656, 410] on span "2" at bounding box center [657, 420] width 9 height 21
